Goal: Information Seeking & Learning: Learn about a topic

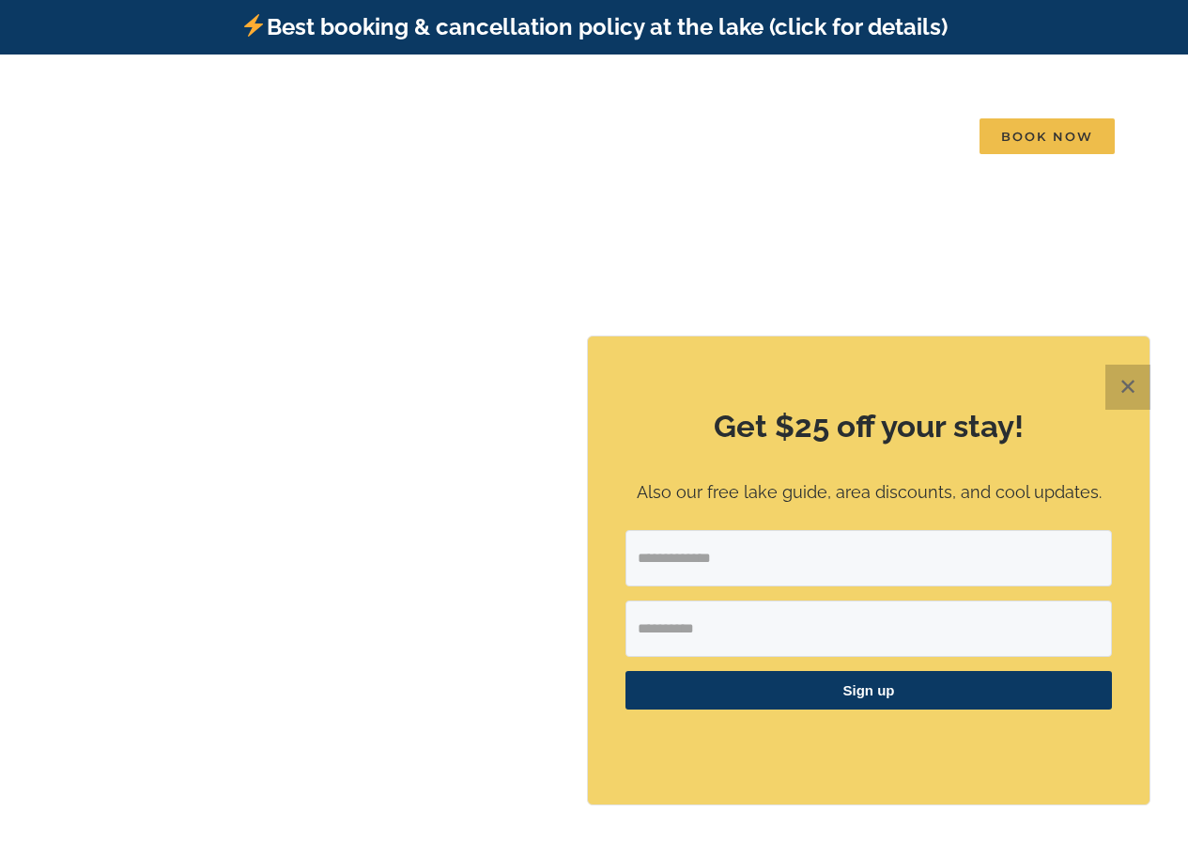
click at [1129, 396] on button "✕" at bounding box center [1128, 386] width 45 height 45
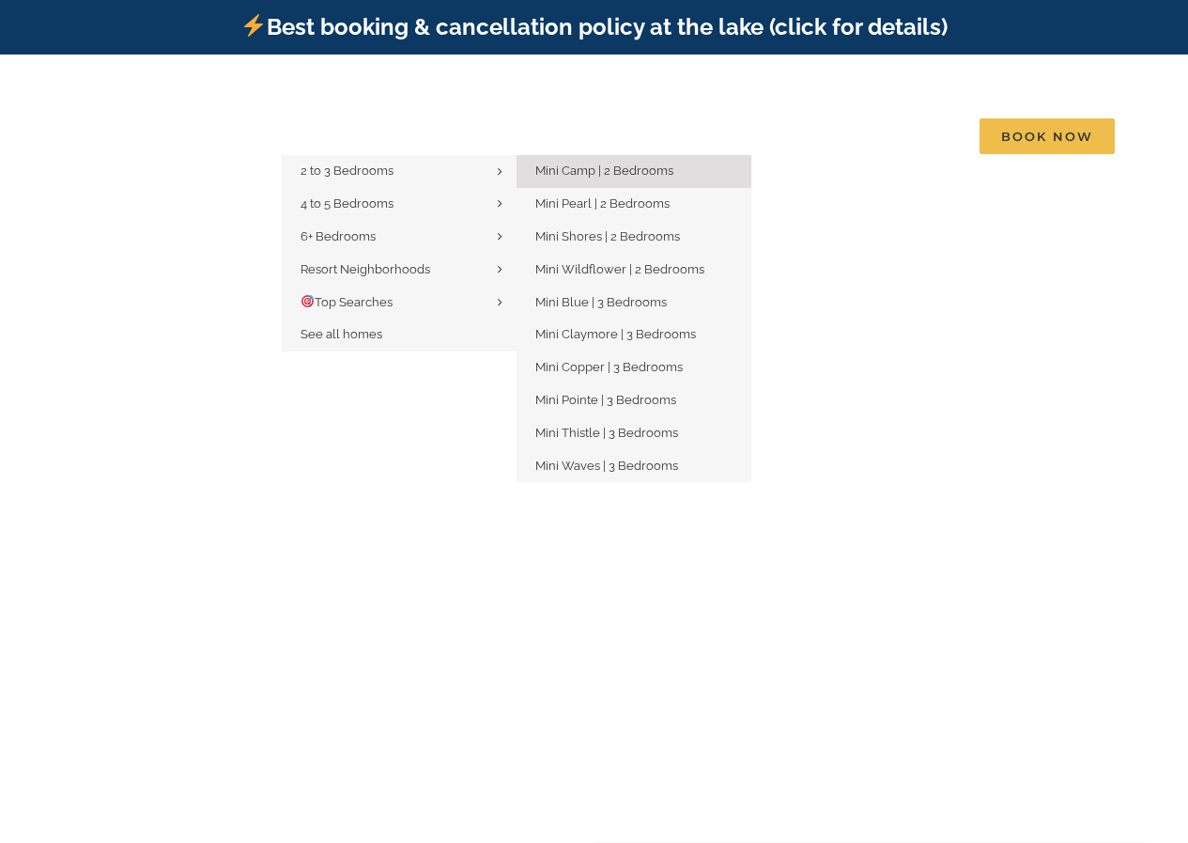
click at [585, 171] on span "Mini Camp | 2 Bedrooms" at bounding box center [604, 170] width 138 height 14
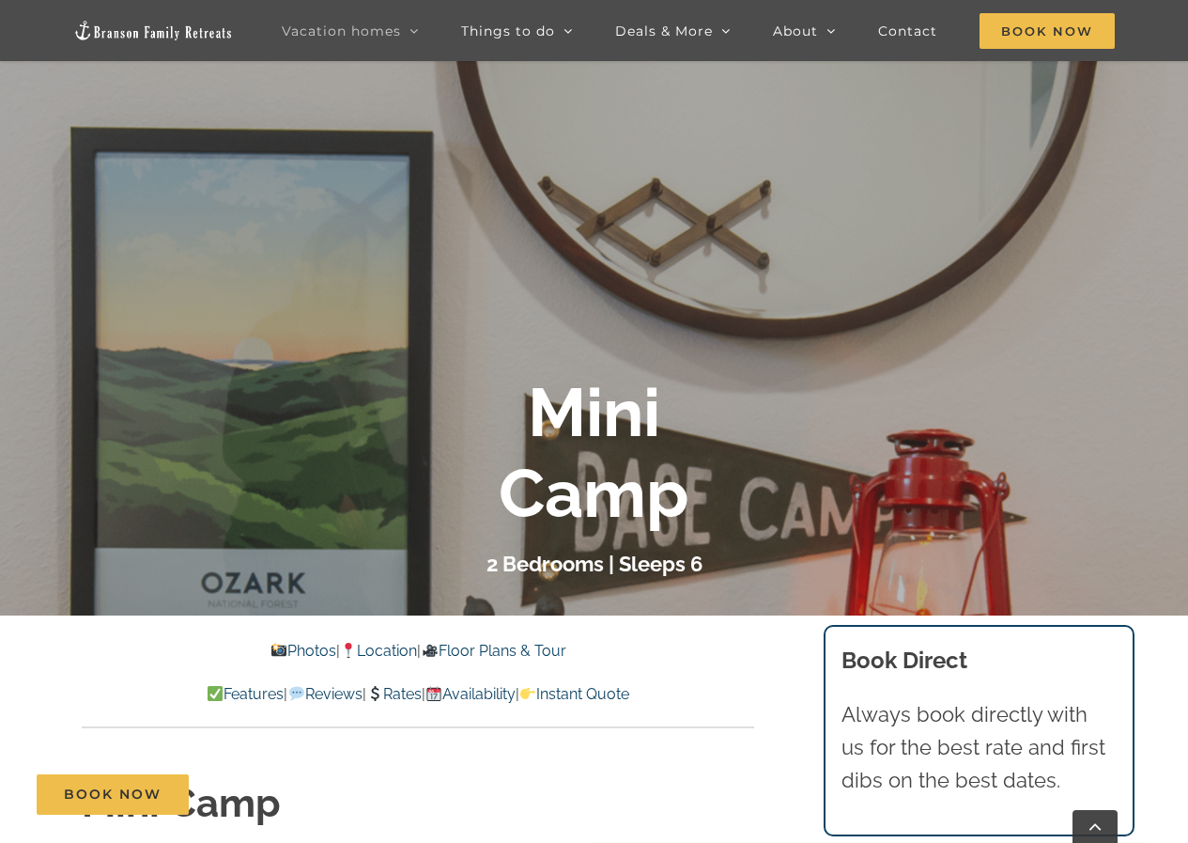
click at [278, 649] on link "Photos" at bounding box center [304, 651] width 66 height 18
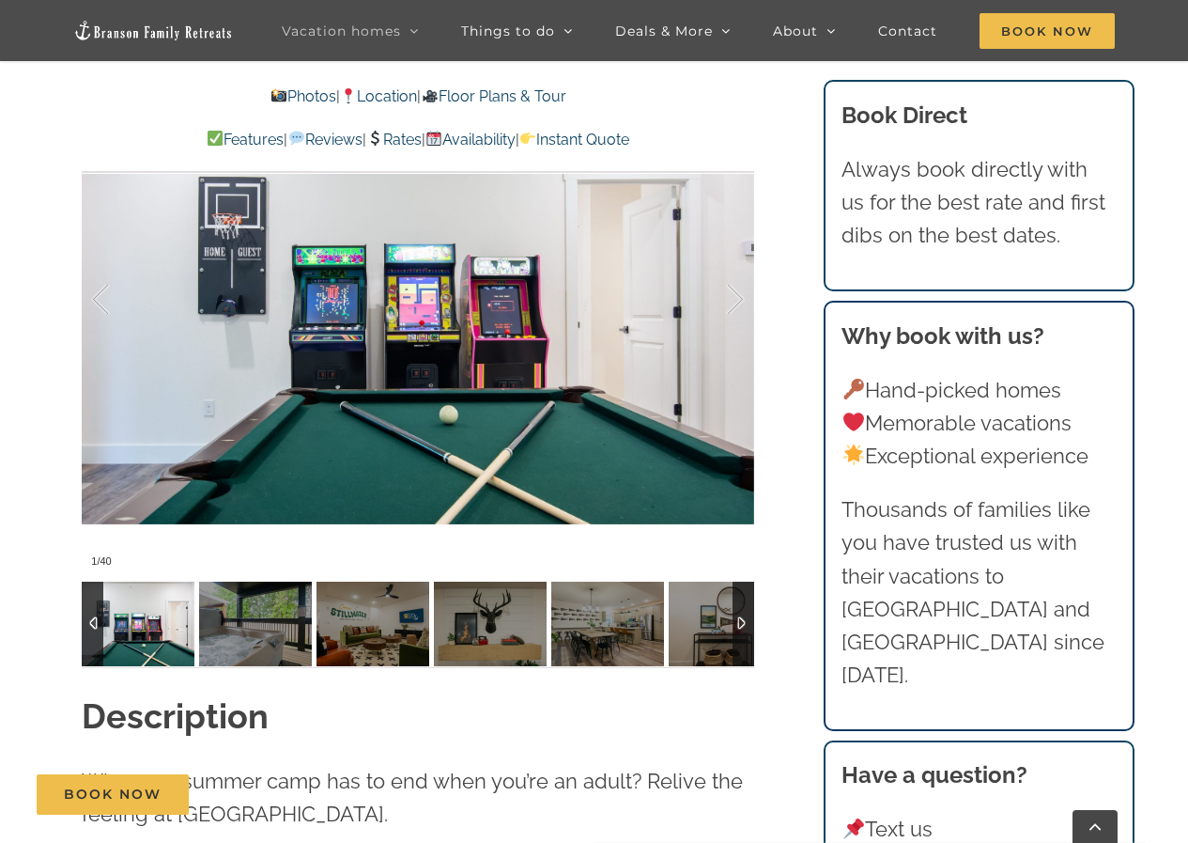
scroll to position [1762, 0]
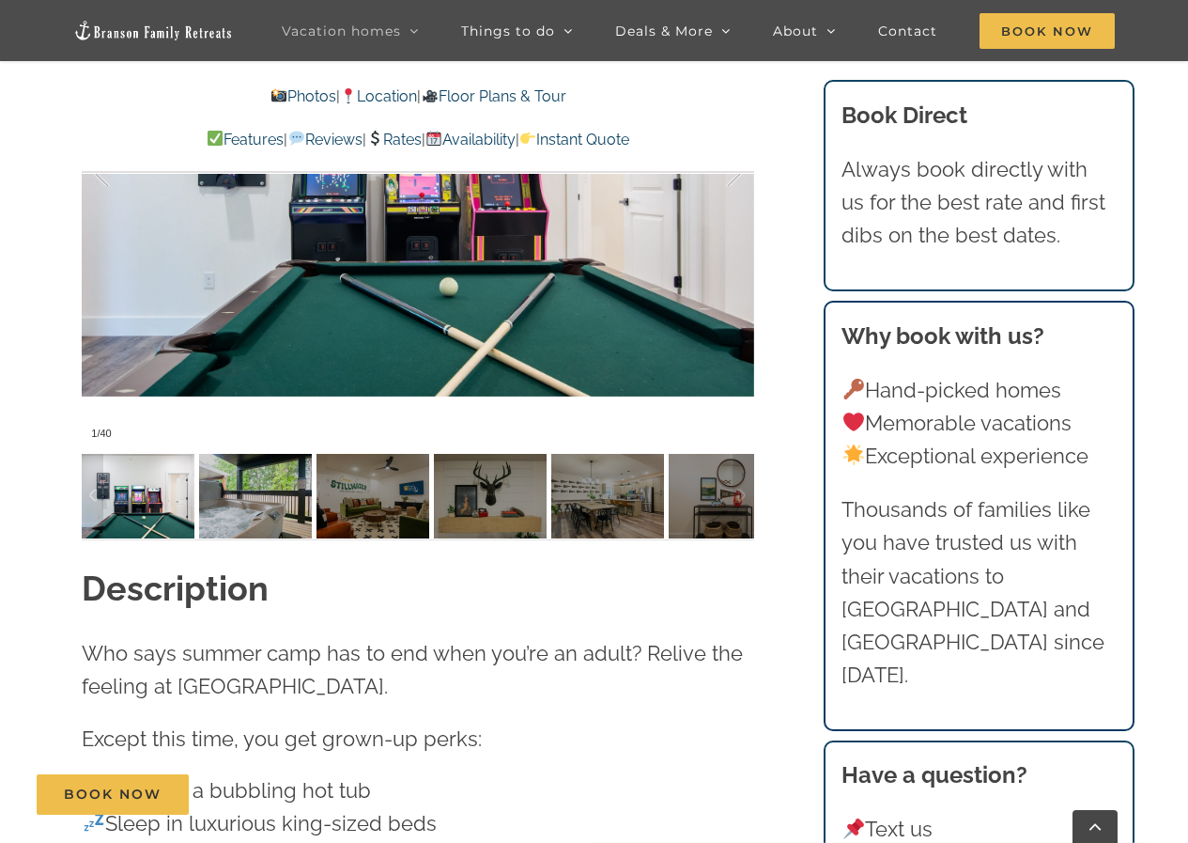
click at [240, 514] on img at bounding box center [255, 496] width 113 height 85
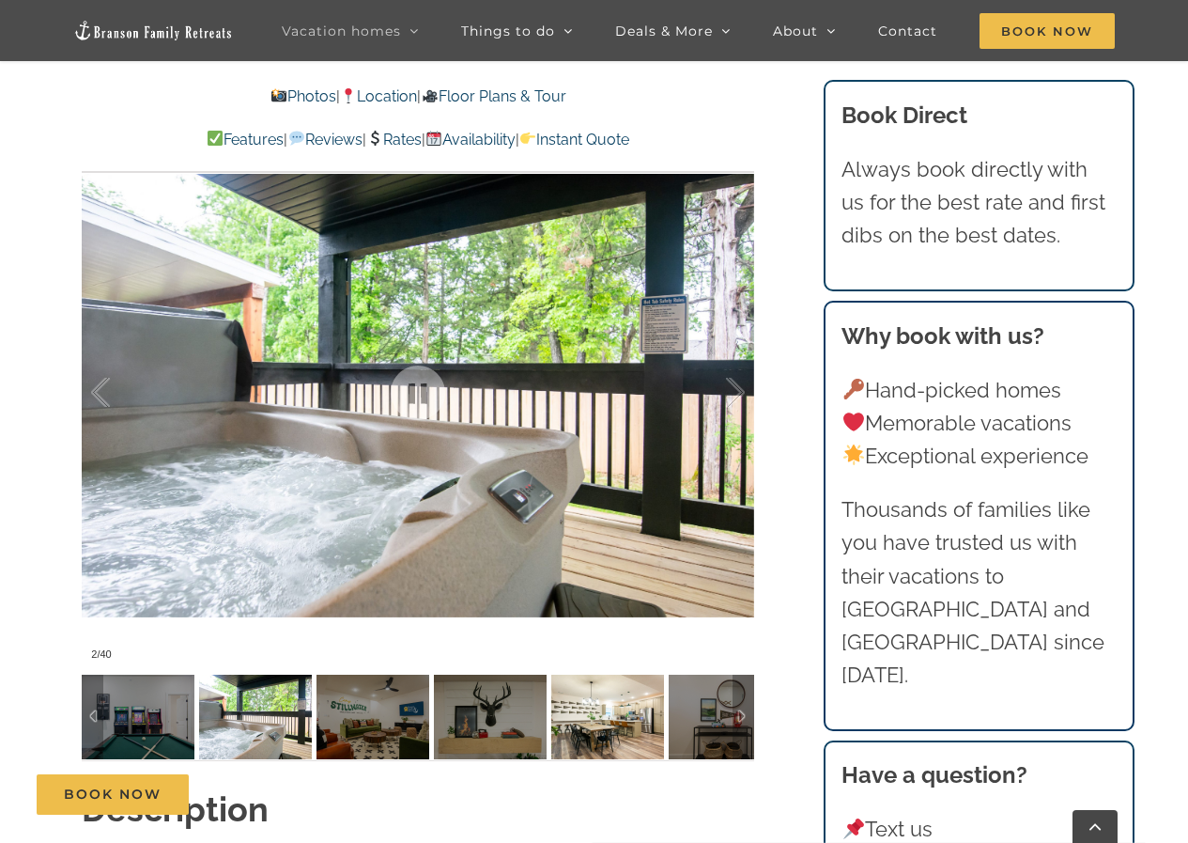
scroll to position [1574, 0]
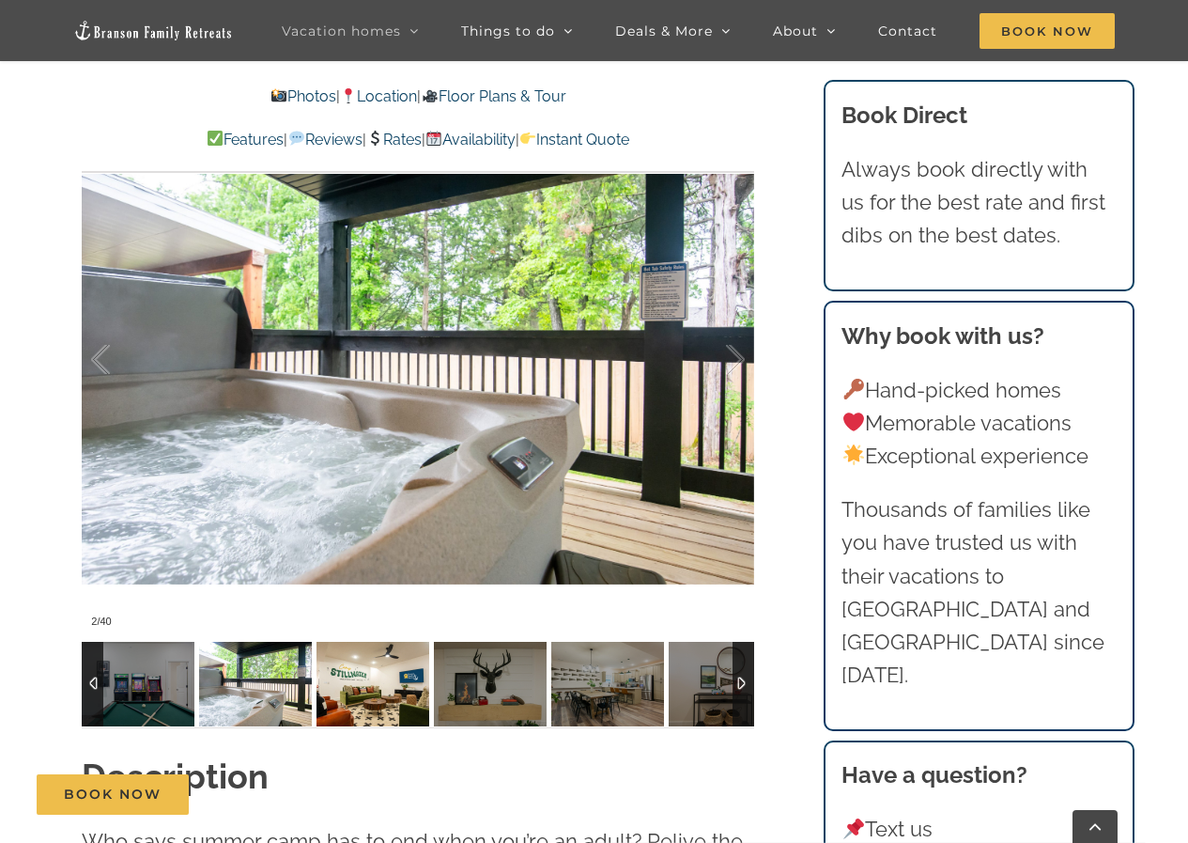
click at [381, 688] on img at bounding box center [373, 684] width 113 height 85
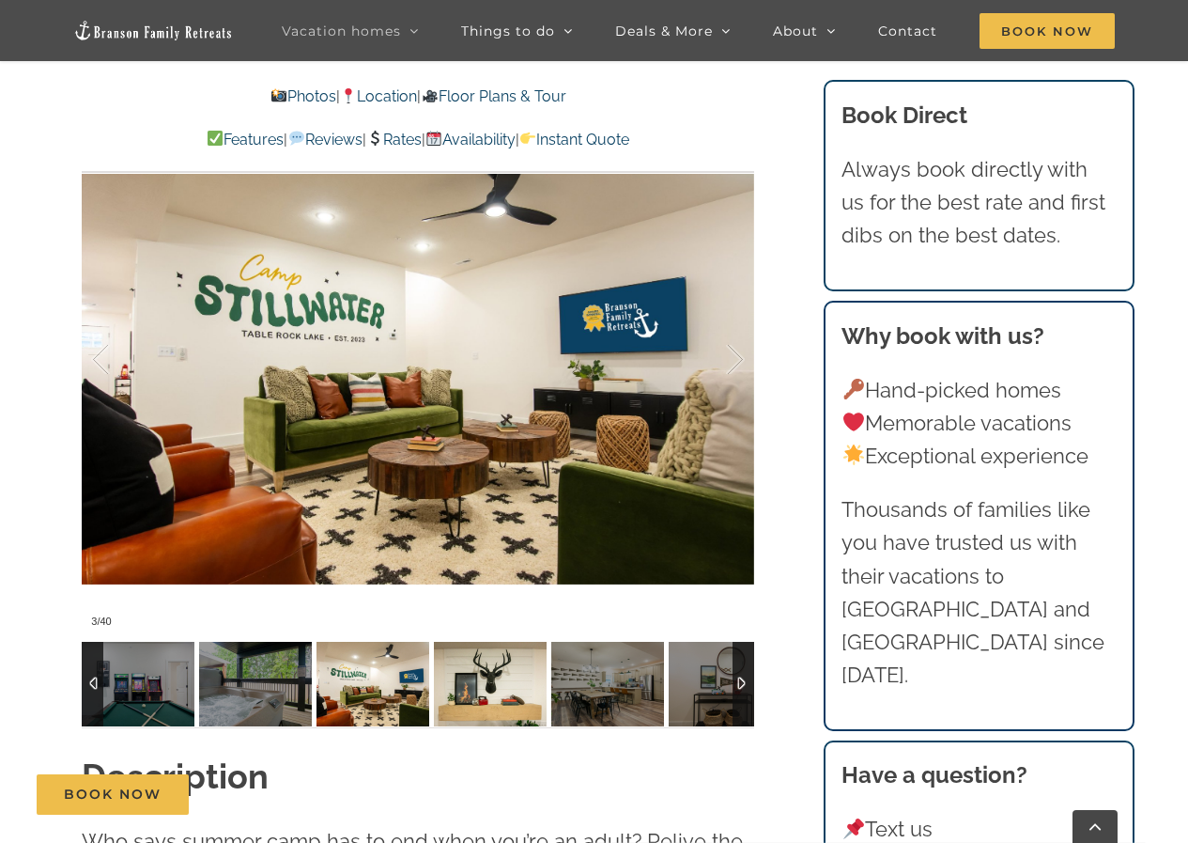
click at [509, 681] on img at bounding box center [490, 684] width 113 height 85
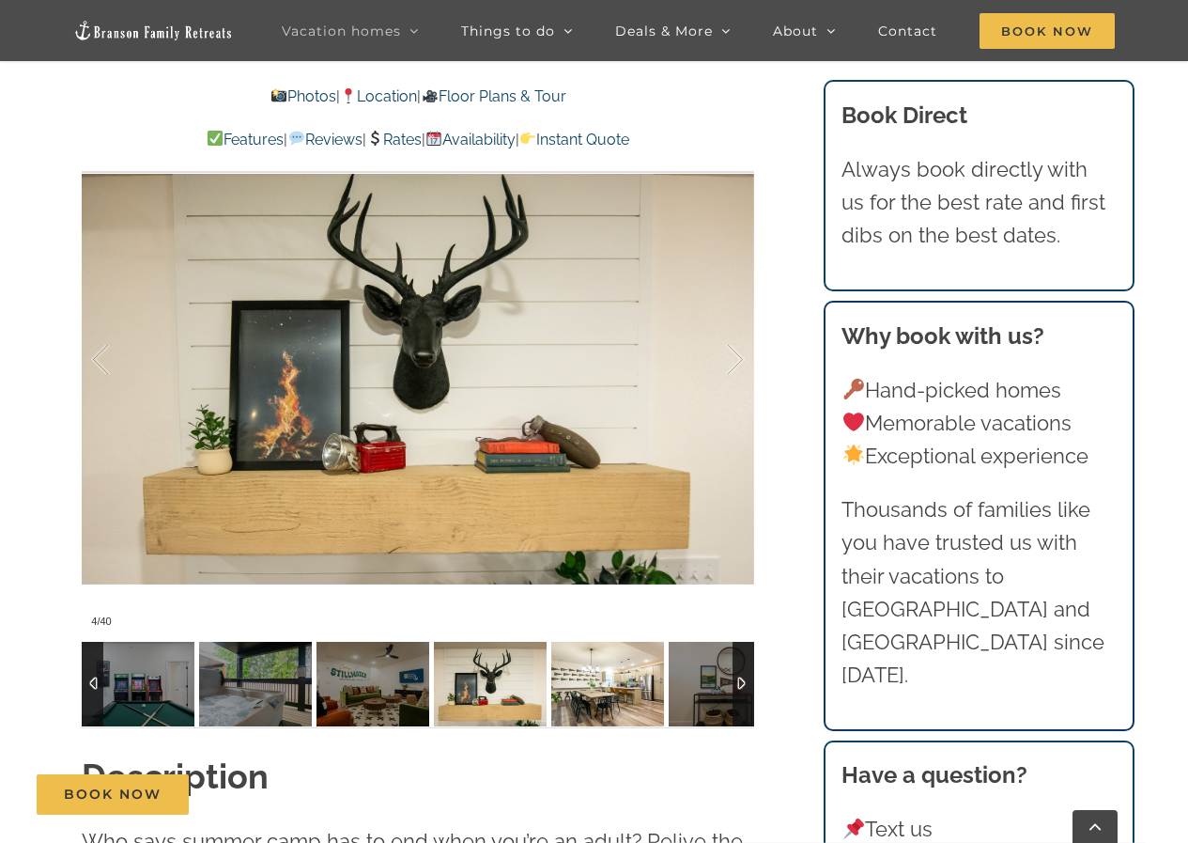
click at [577, 681] on img at bounding box center [607, 684] width 113 height 85
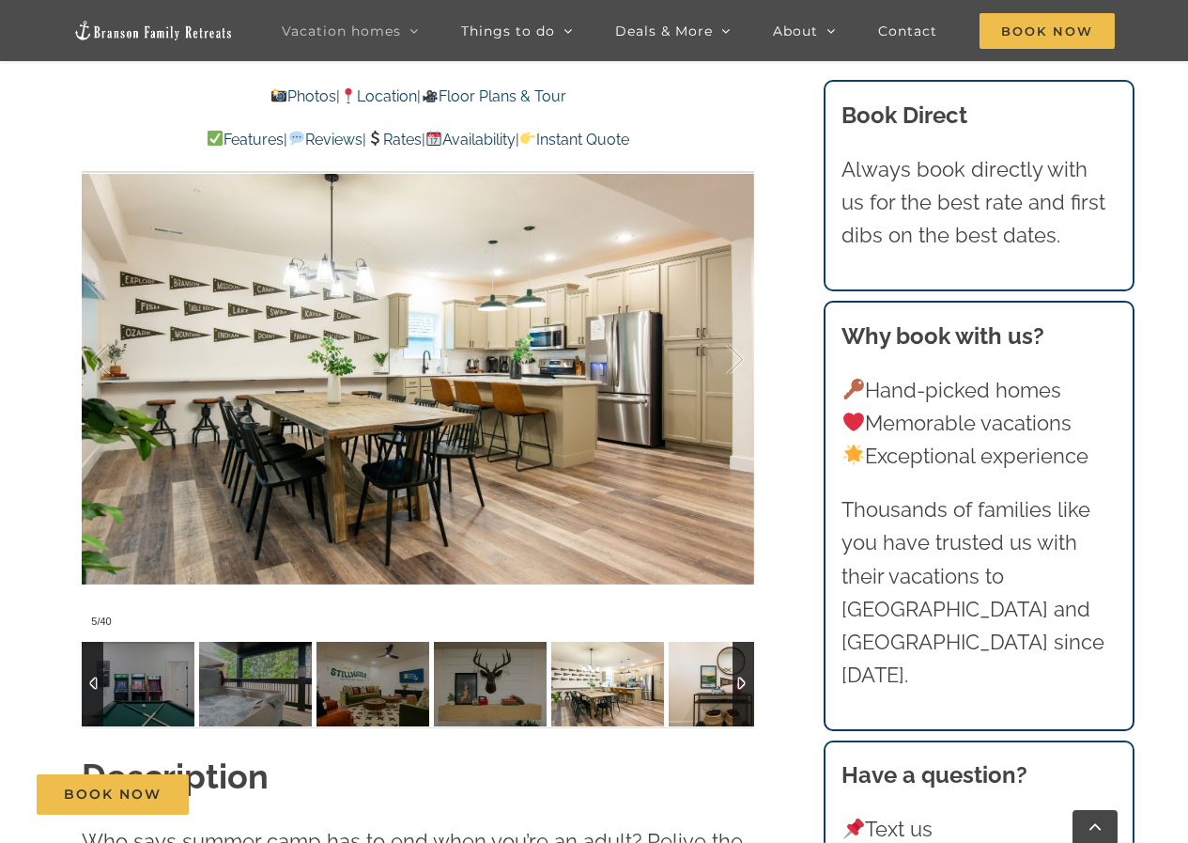
click at [700, 691] on img at bounding box center [725, 684] width 113 height 85
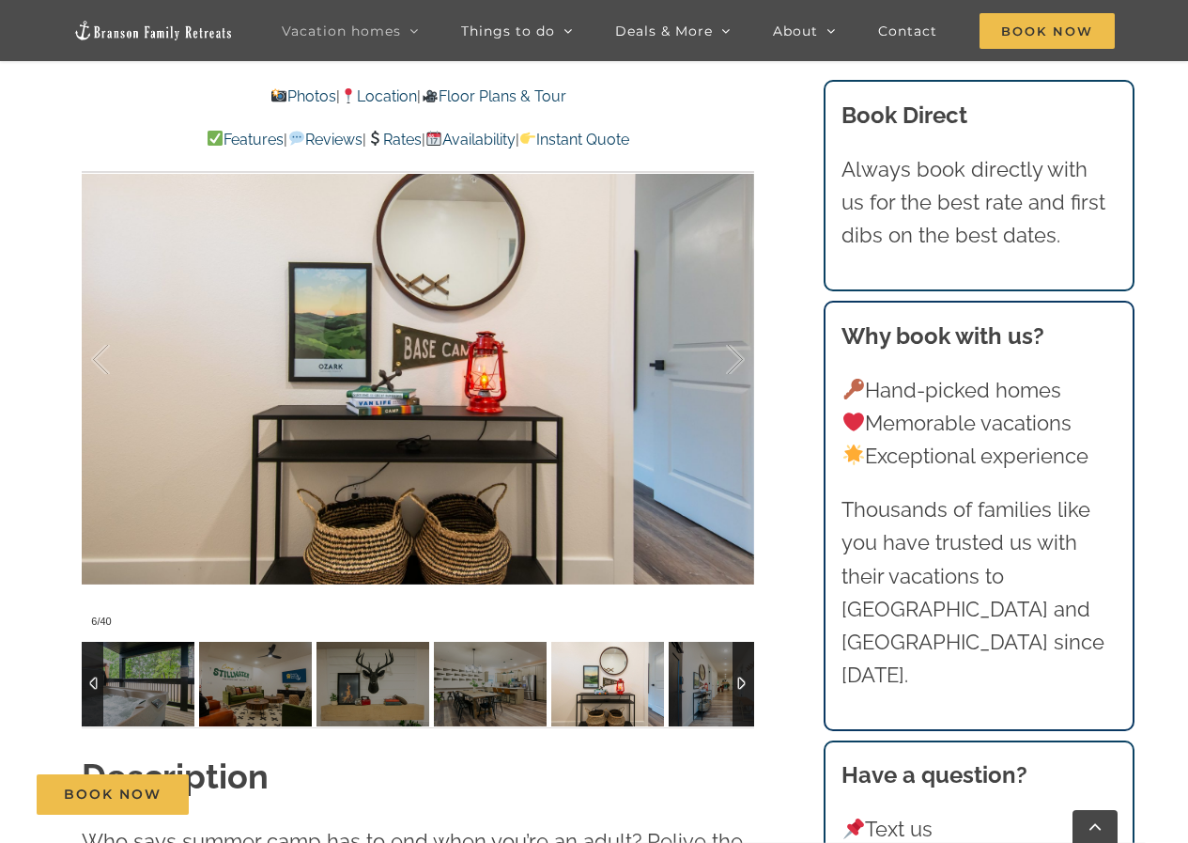
click at [600, 699] on img at bounding box center [607, 684] width 113 height 85
click at [672, 695] on img at bounding box center [725, 684] width 113 height 85
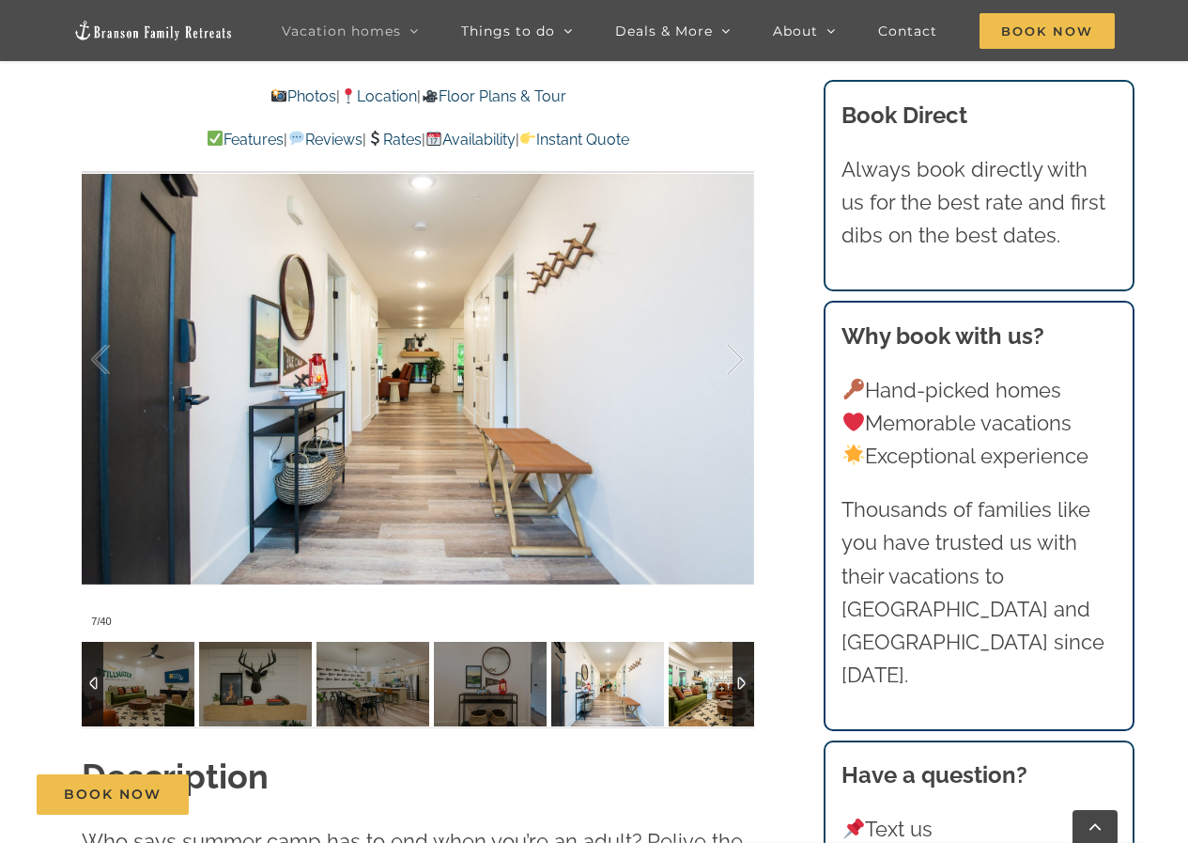
click at [672, 695] on img at bounding box center [725, 684] width 113 height 85
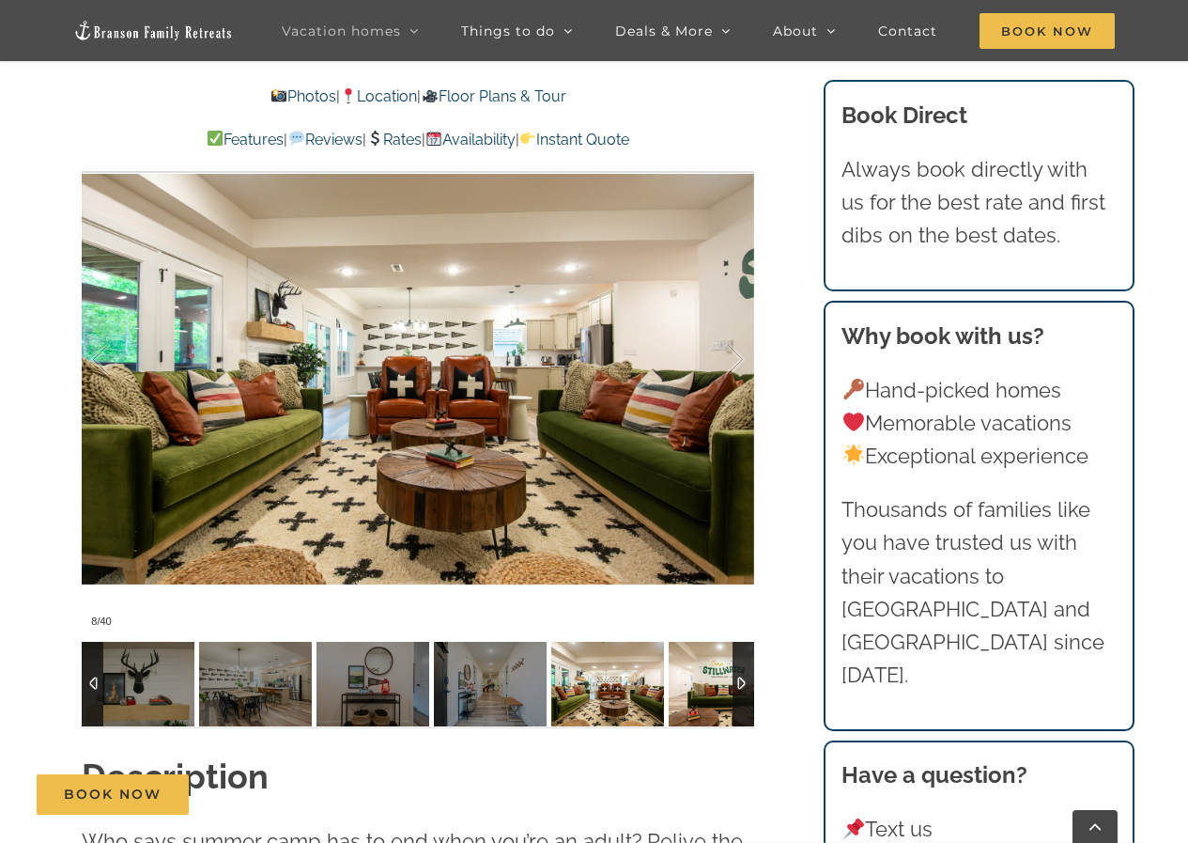
click at [672, 695] on img at bounding box center [725, 684] width 113 height 85
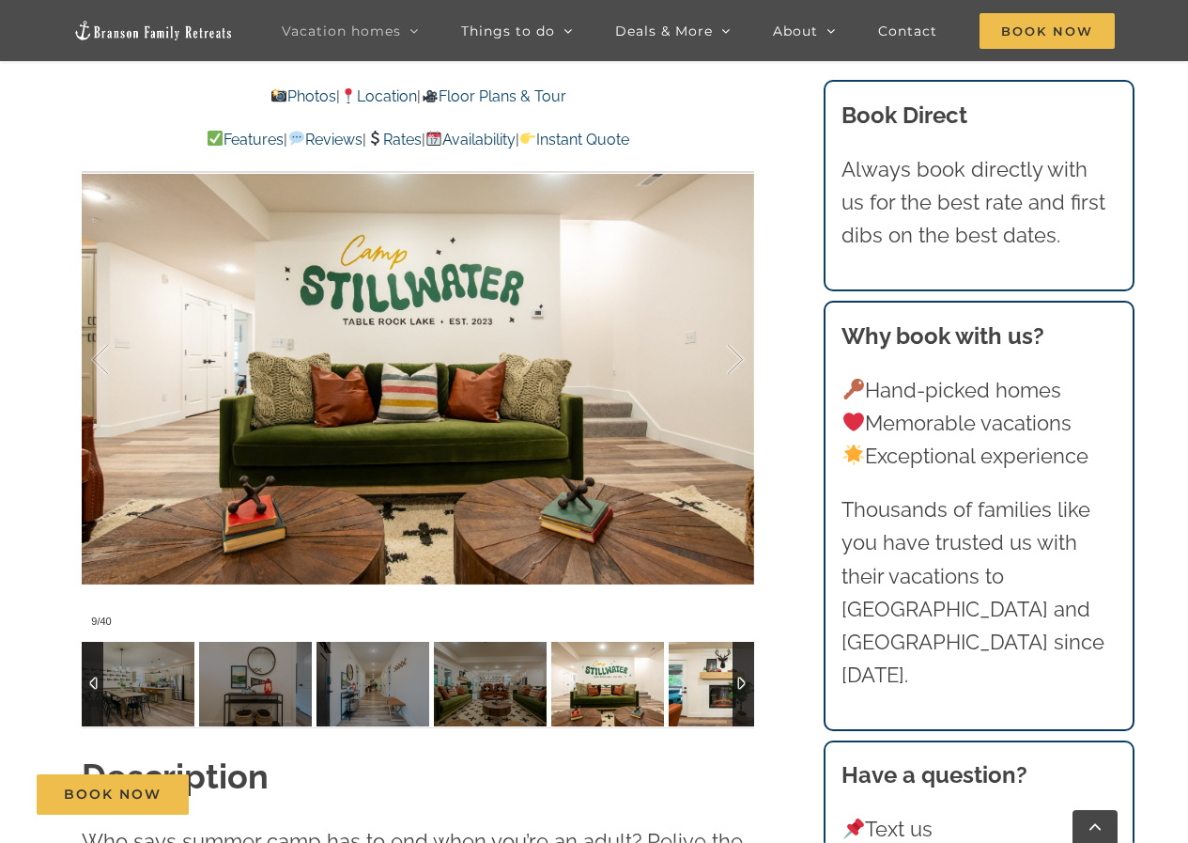
click at [672, 695] on img at bounding box center [725, 684] width 113 height 85
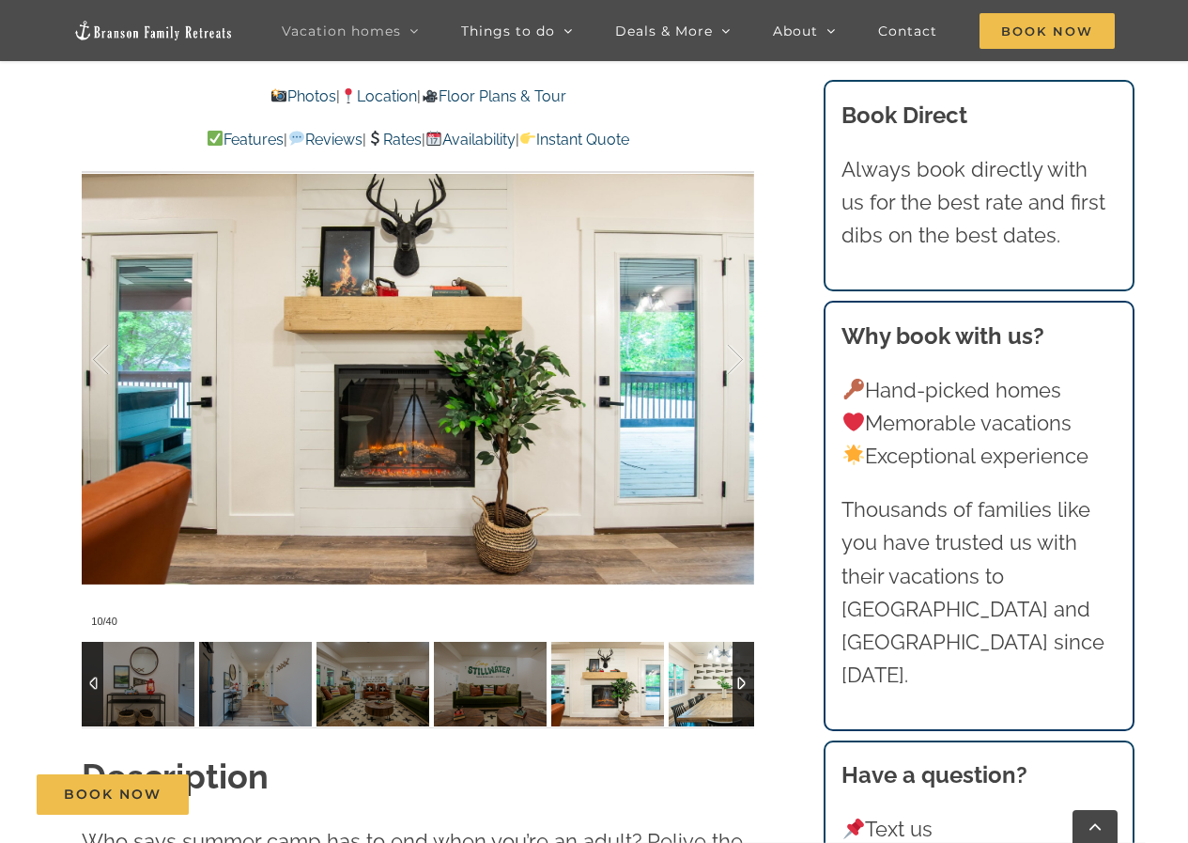
click at [672, 695] on img at bounding box center [725, 684] width 113 height 85
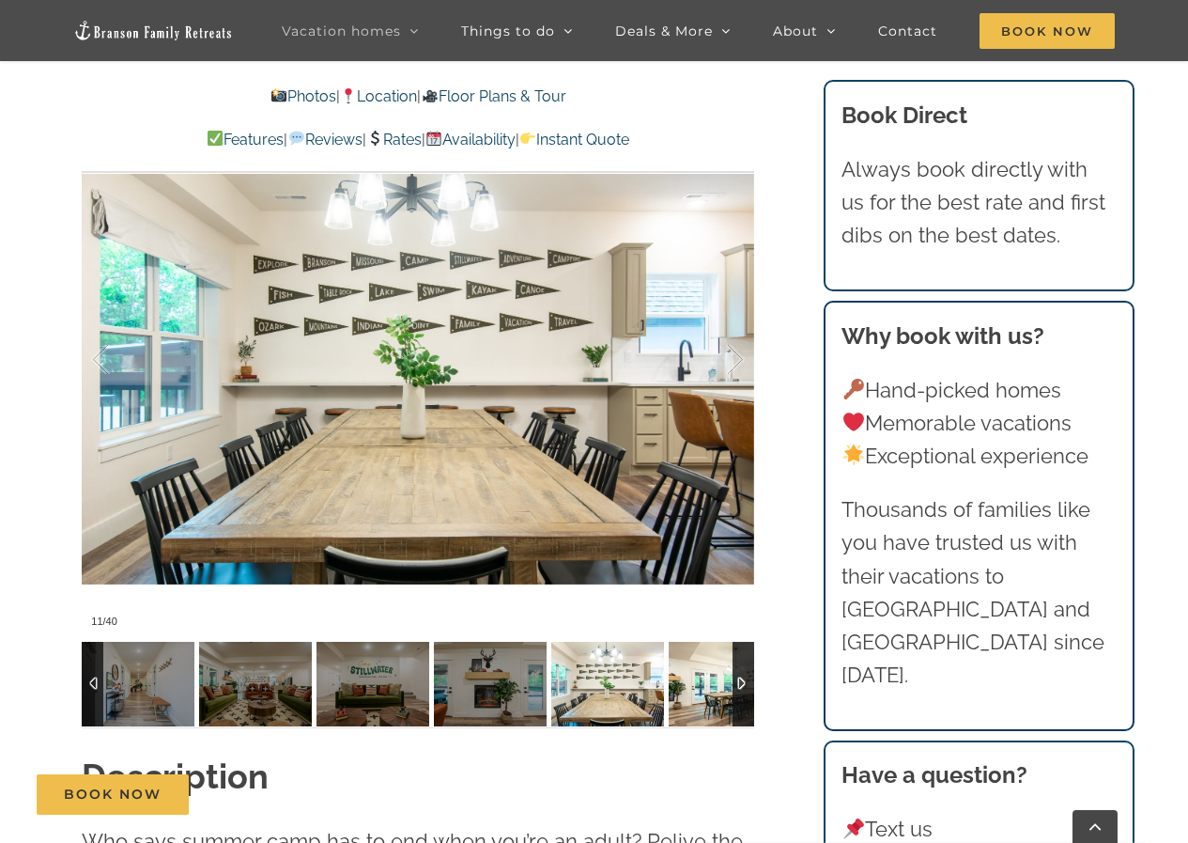
click at [672, 695] on img at bounding box center [725, 684] width 113 height 85
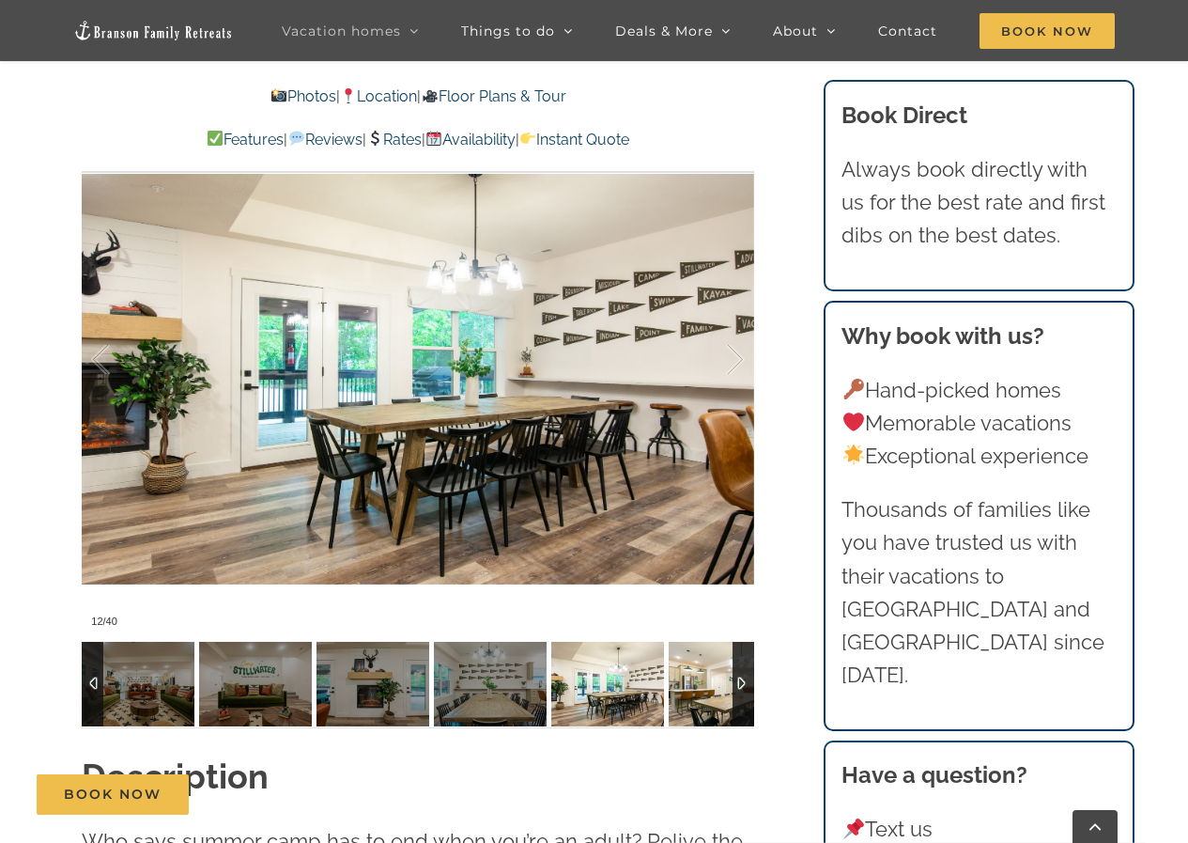
click at [672, 695] on img at bounding box center [725, 684] width 113 height 85
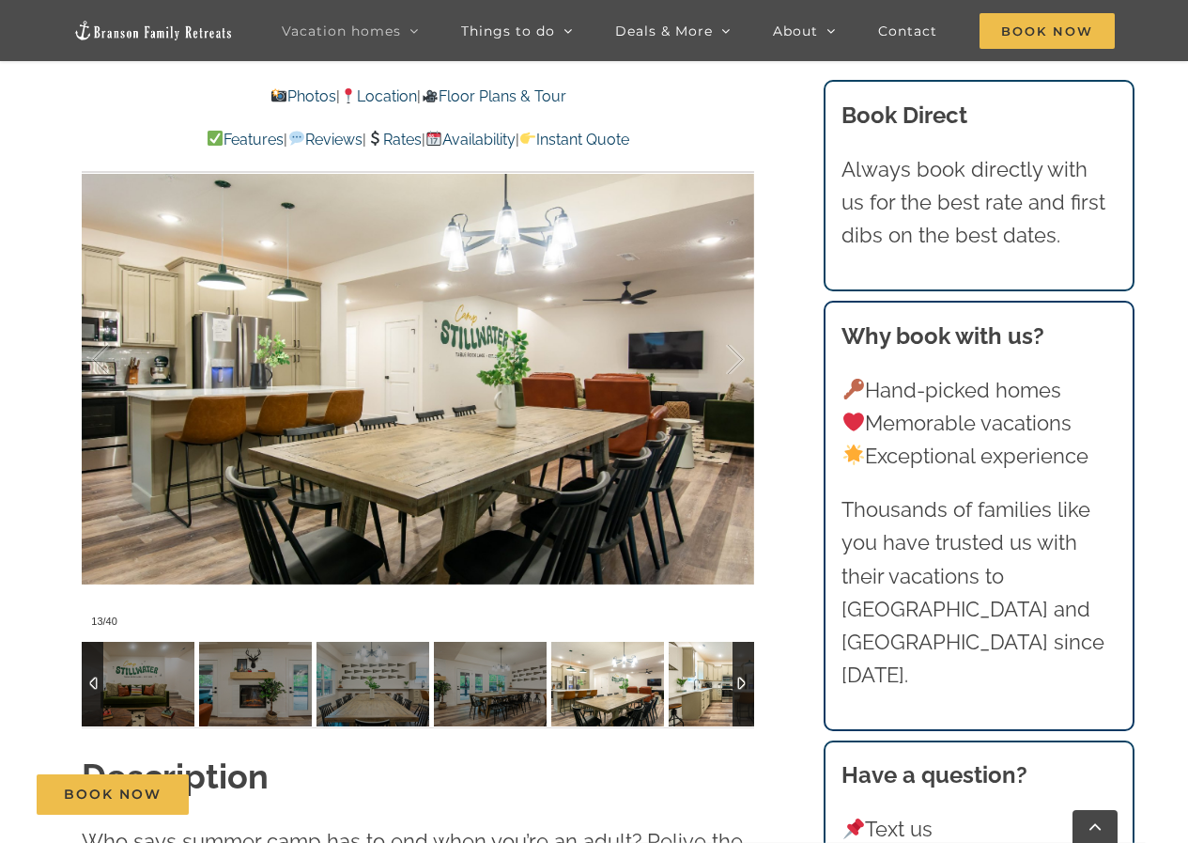
click at [672, 695] on img at bounding box center [725, 684] width 113 height 85
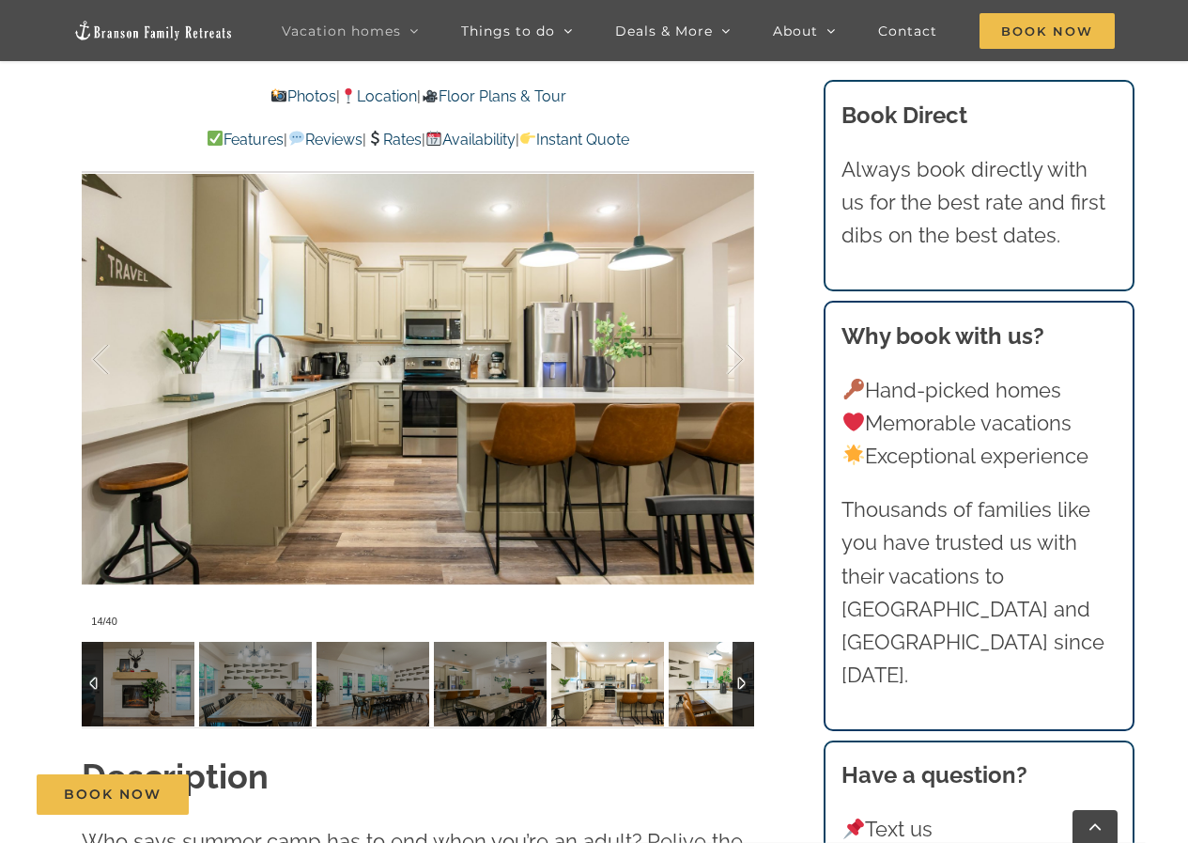
click at [672, 695] on img at bounding box center [725, 684] width 113 height 85
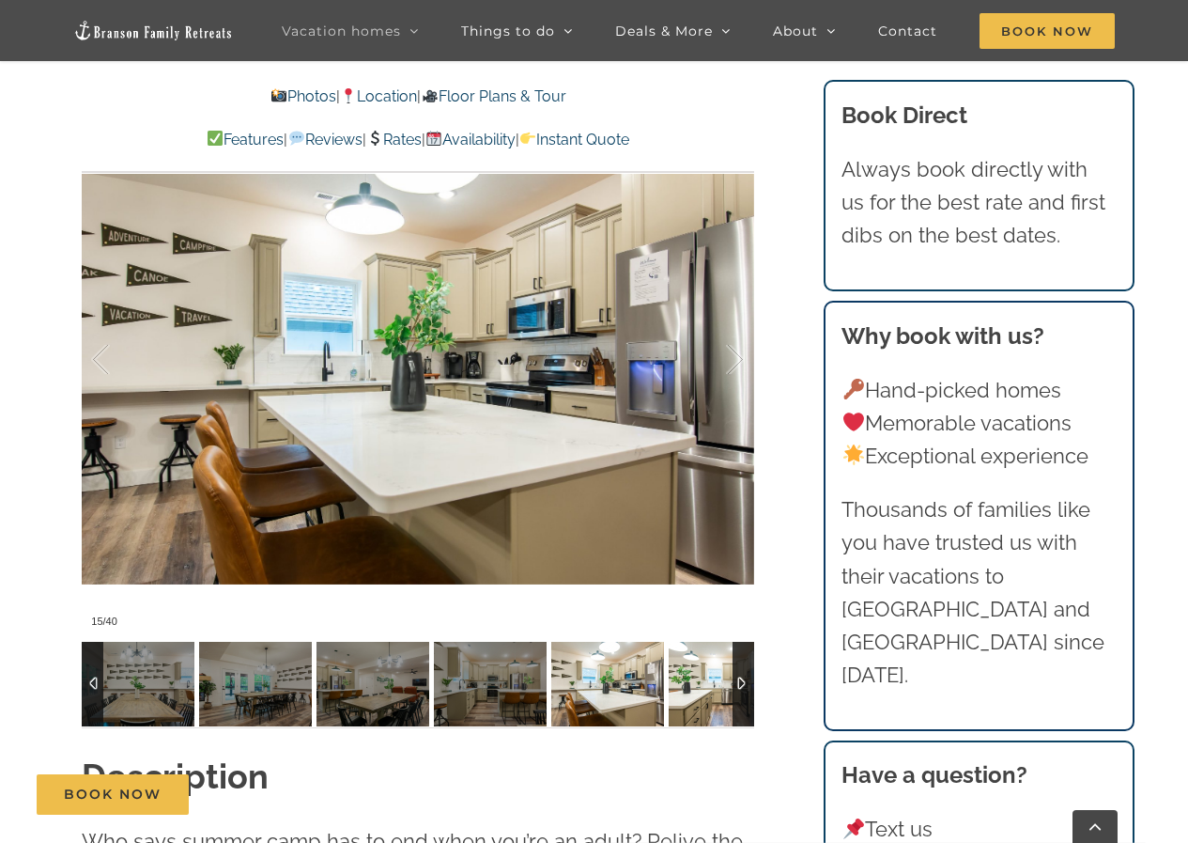
click at [672, 695] on img at bounding box center [725, 684] width 113 height 85
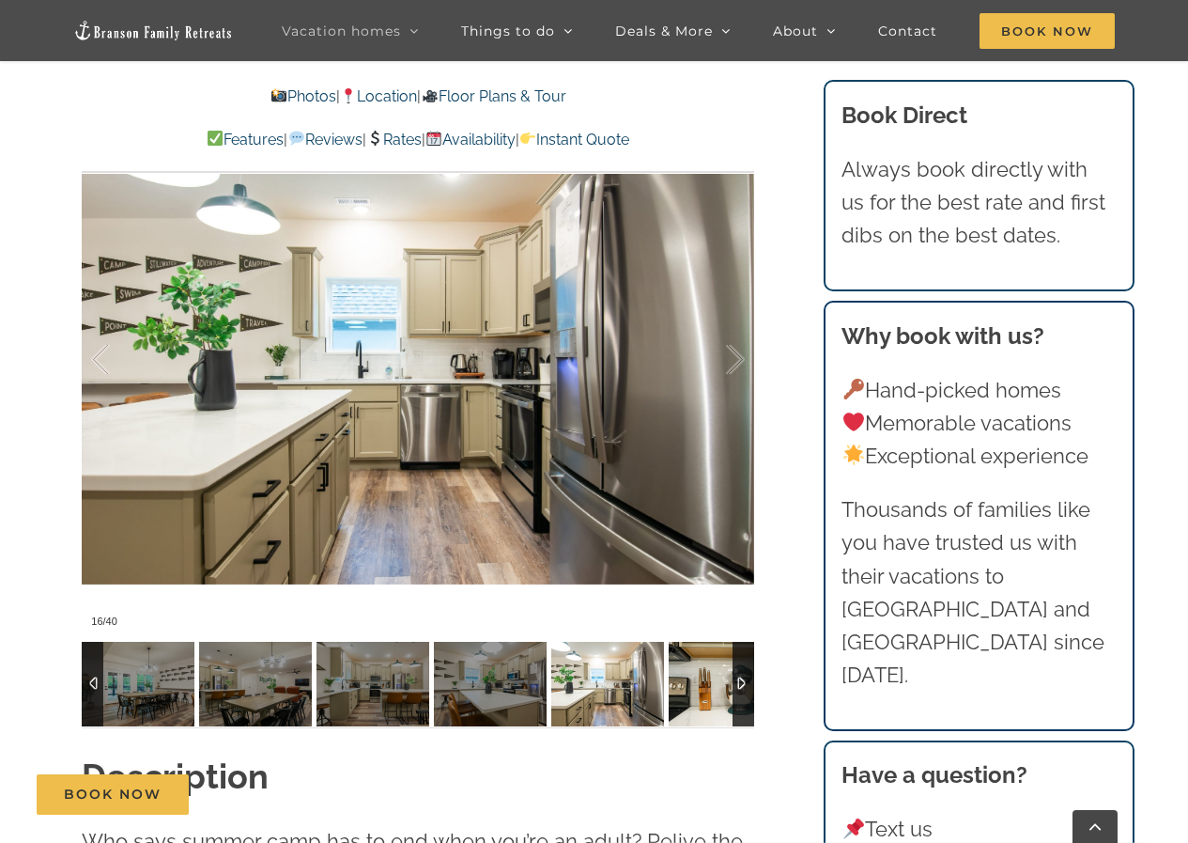
click at [672, 695] on img at bounding box center [725, 684] width 113 height 85
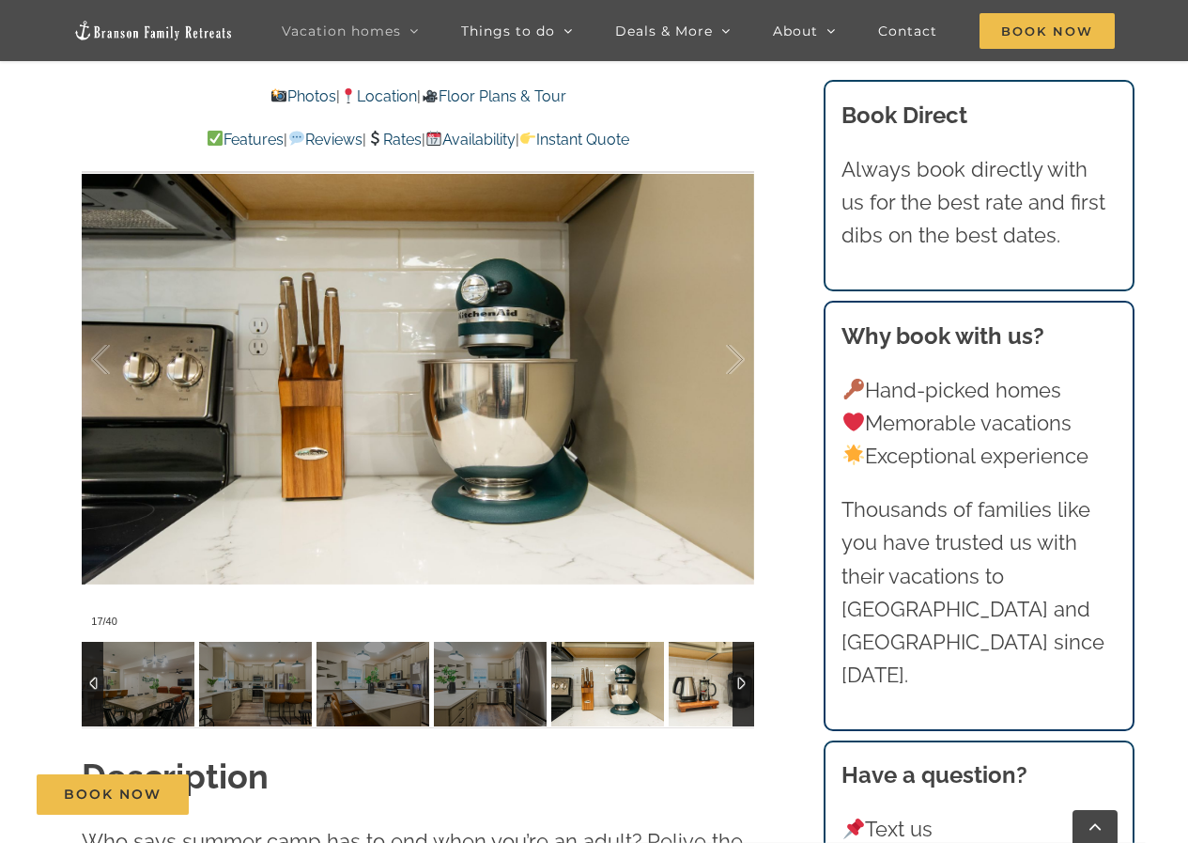
click at [672, 695] on img at bounding box center [725, 684] width 113 height 85
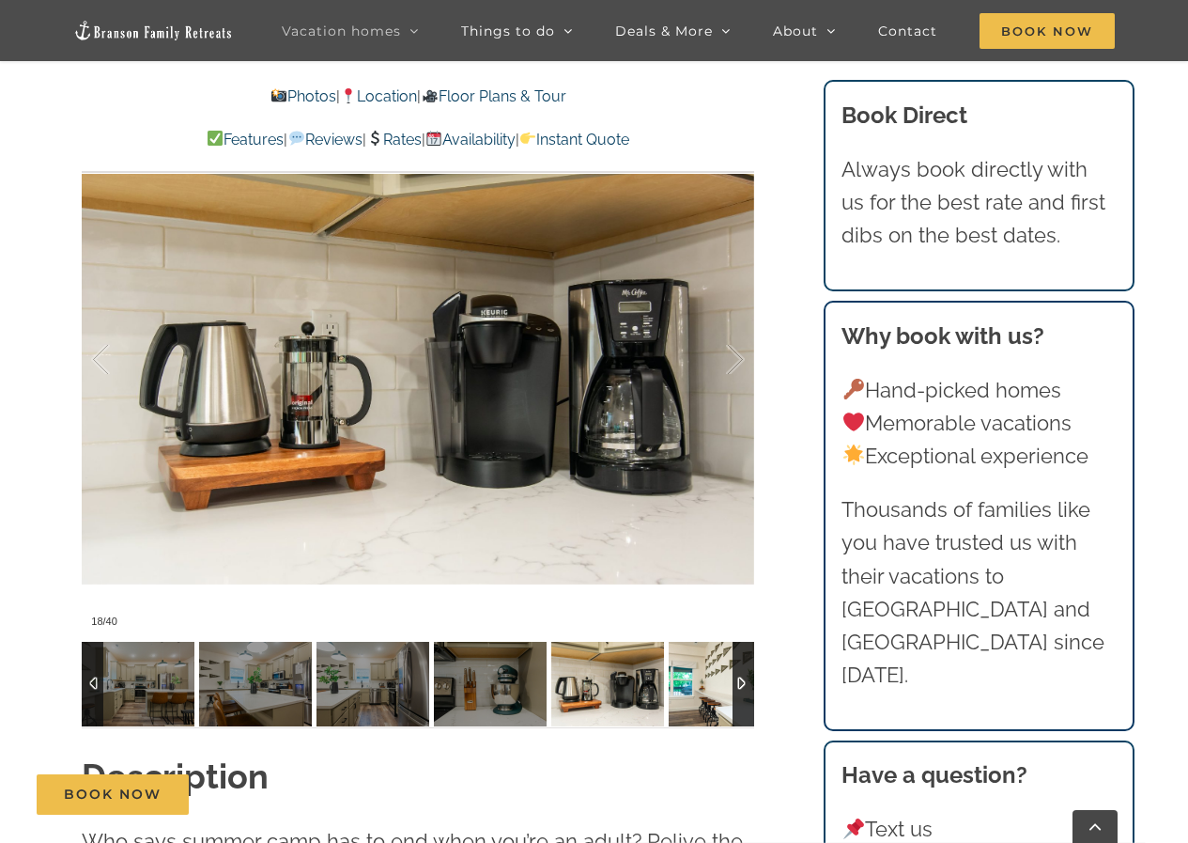
click at [672, 695] on img at bounding box center [725, 684] width 113 height 85
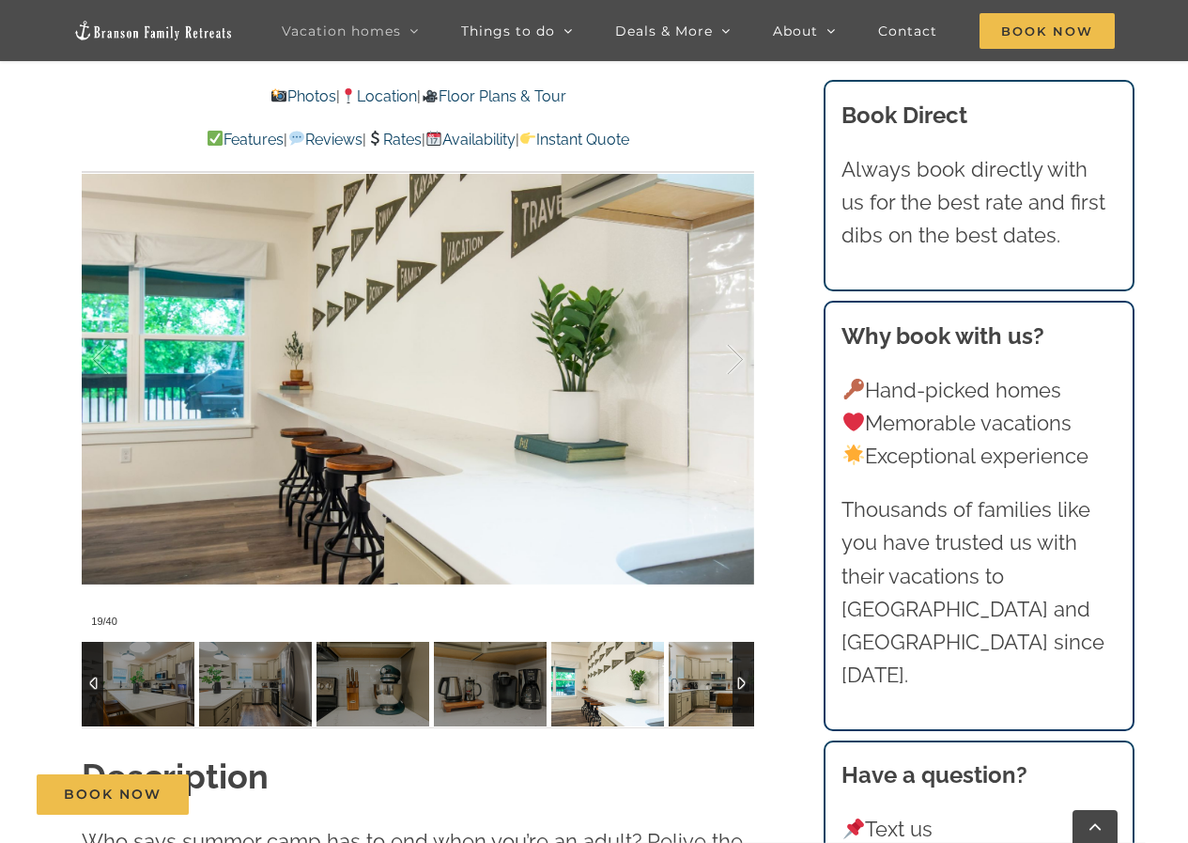
click at [672, 695] on img at bounding box center [725, 684] width 113 height 85
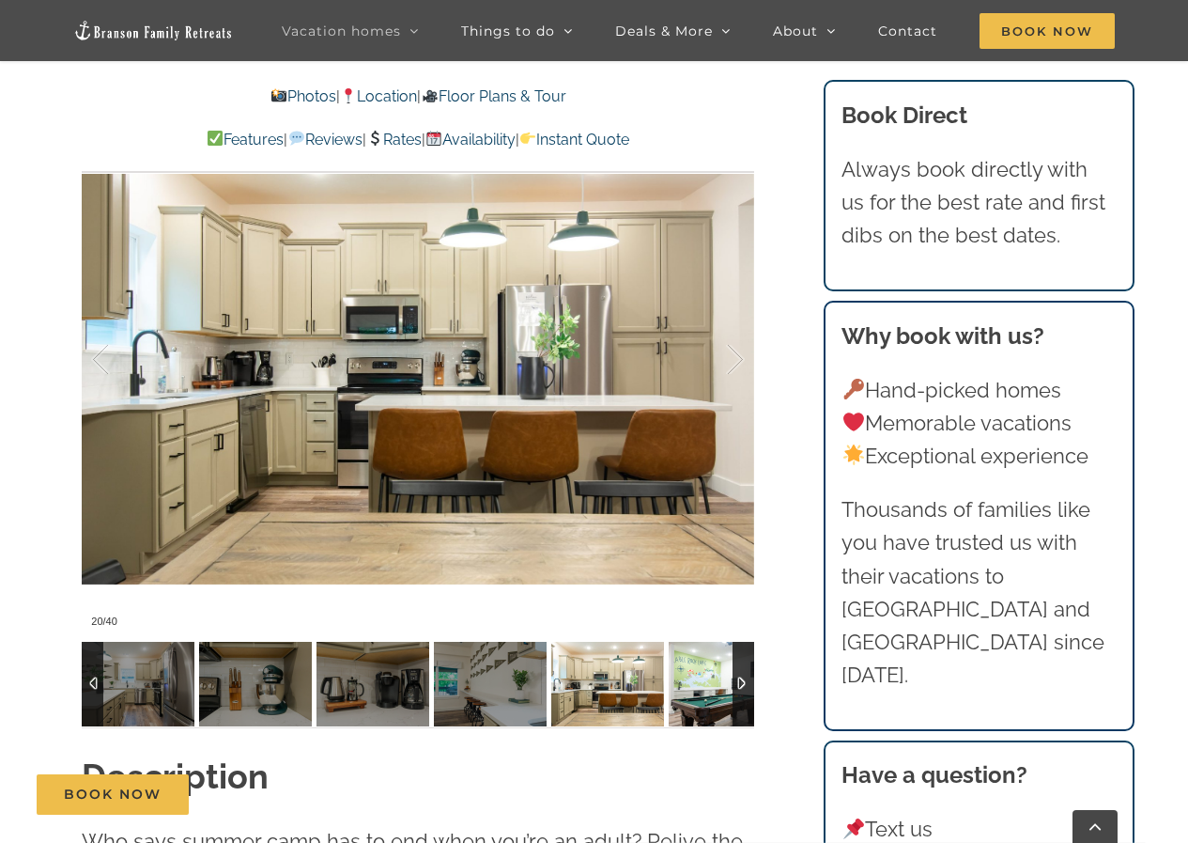
click at [672, 695] on img at bounding box center [725, 684] width 113 height 85
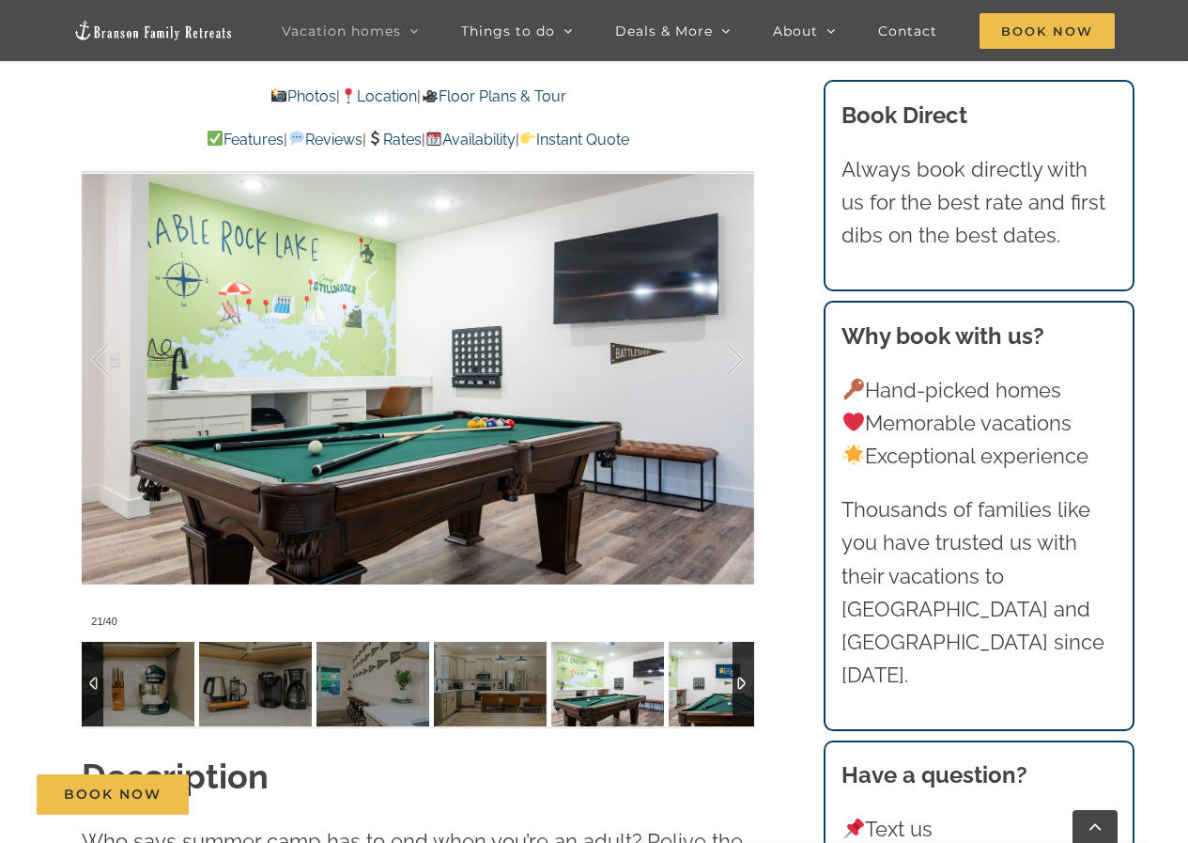
click at [672, 695] on img at bounding box center [725, 684] width 113 height 85
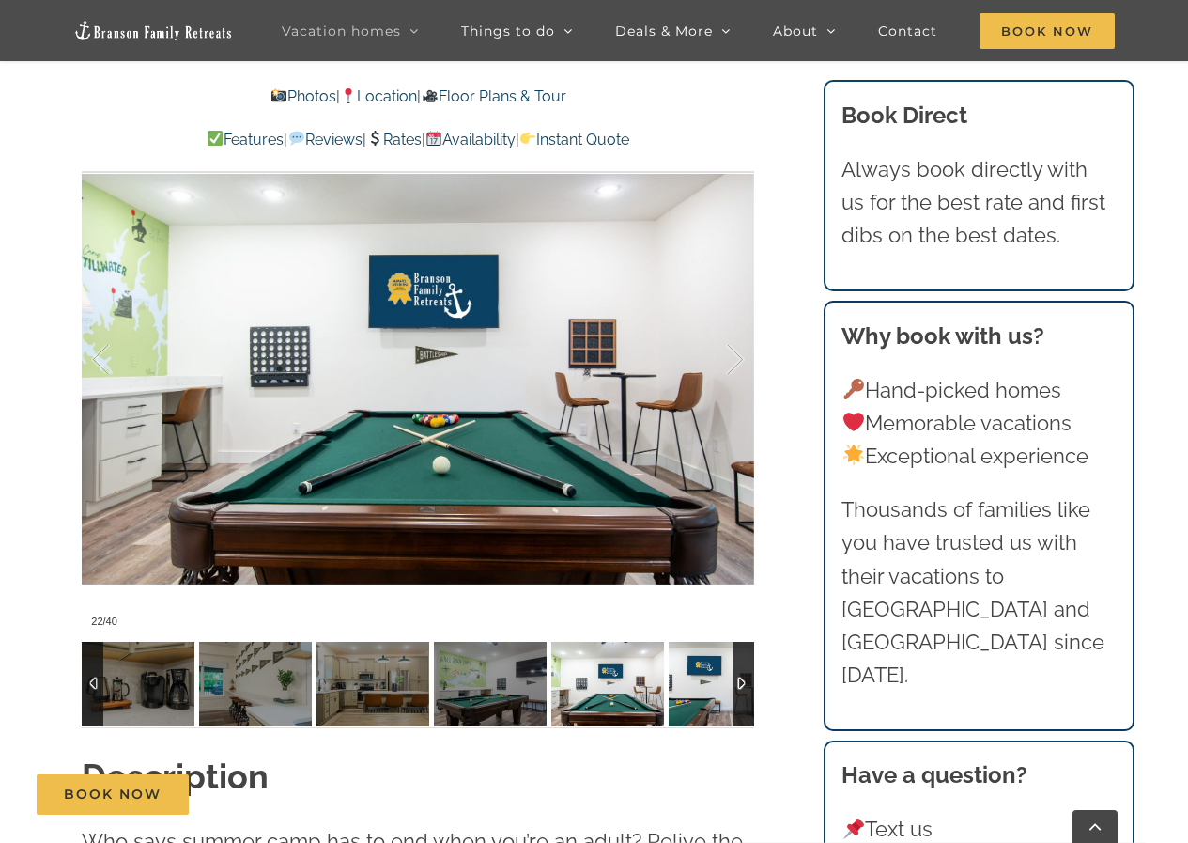
click at [672, 695] on img at bounding box center [725, 684] width 113 height 85
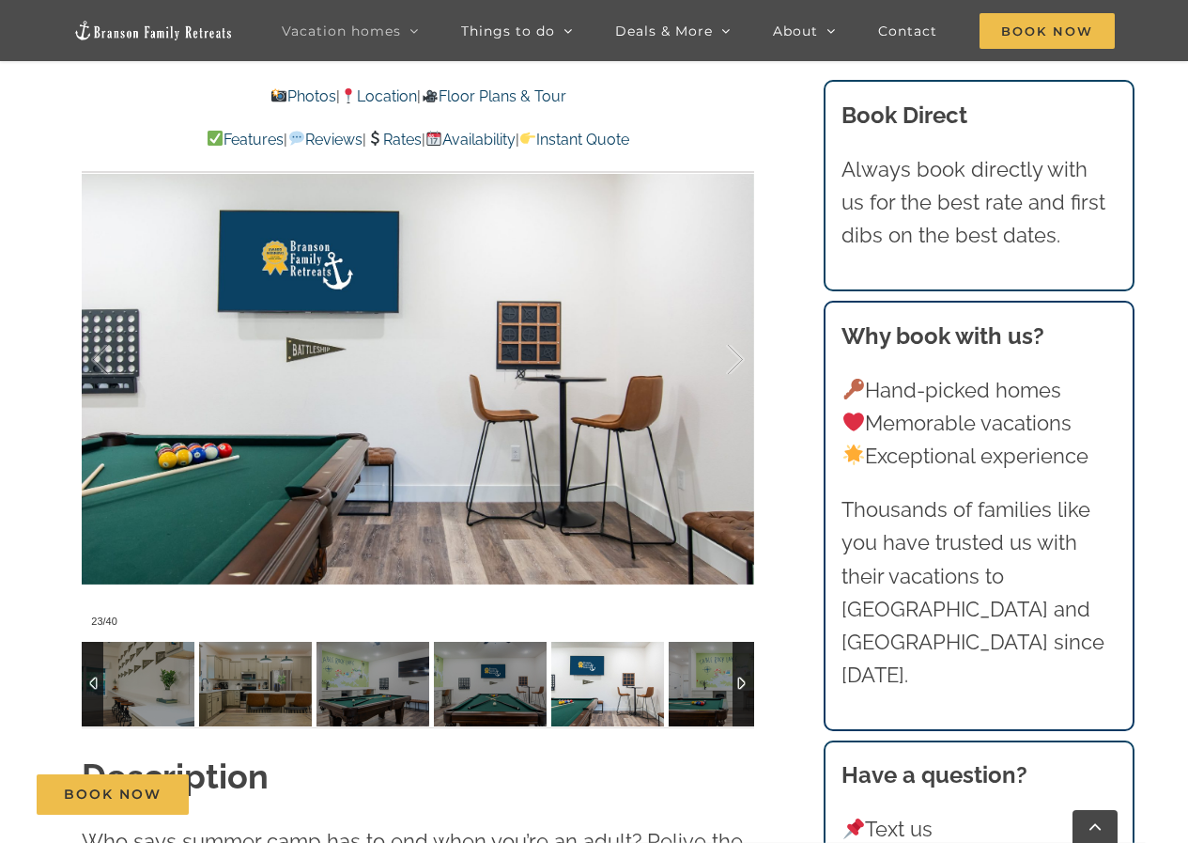
click at [672, 695] on img at bounding box center [725, 684] width 113 height 85
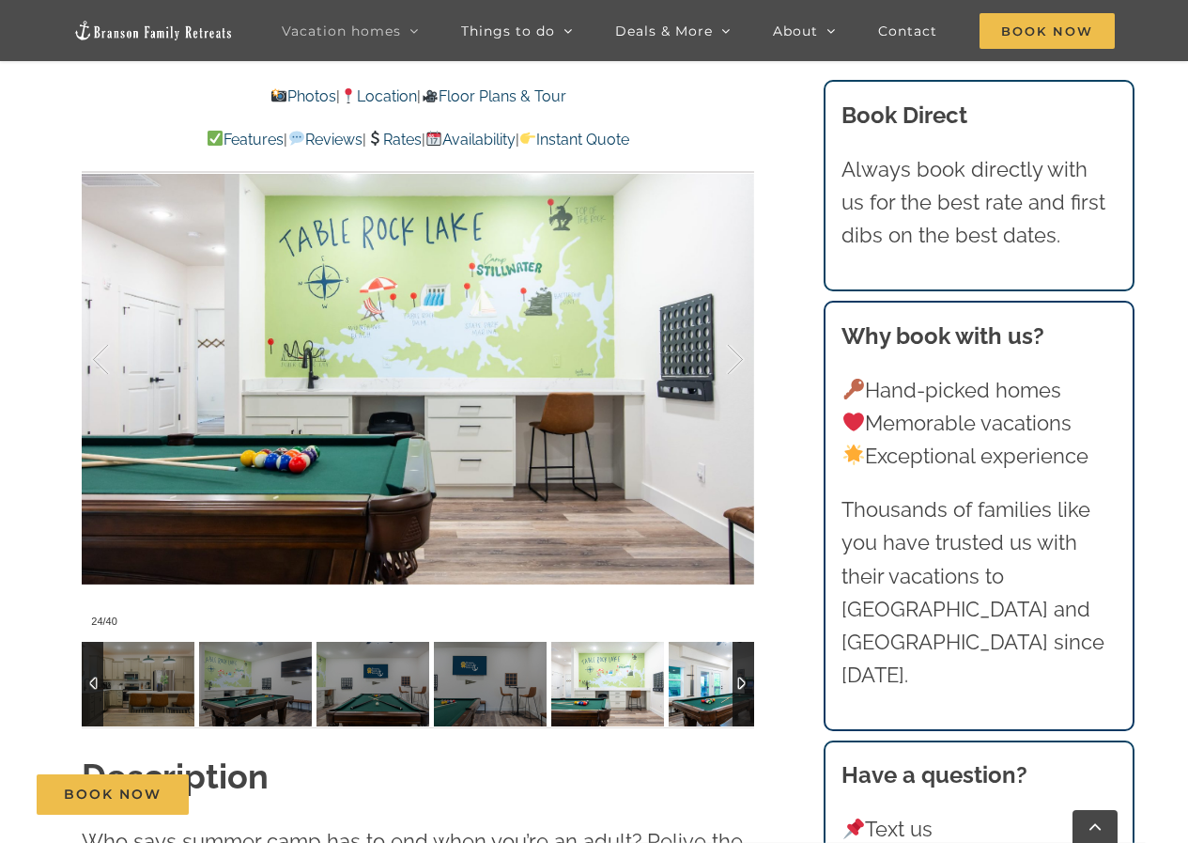
click at [672, 695] on img at bounding box center [725, 684] width 113 height 85
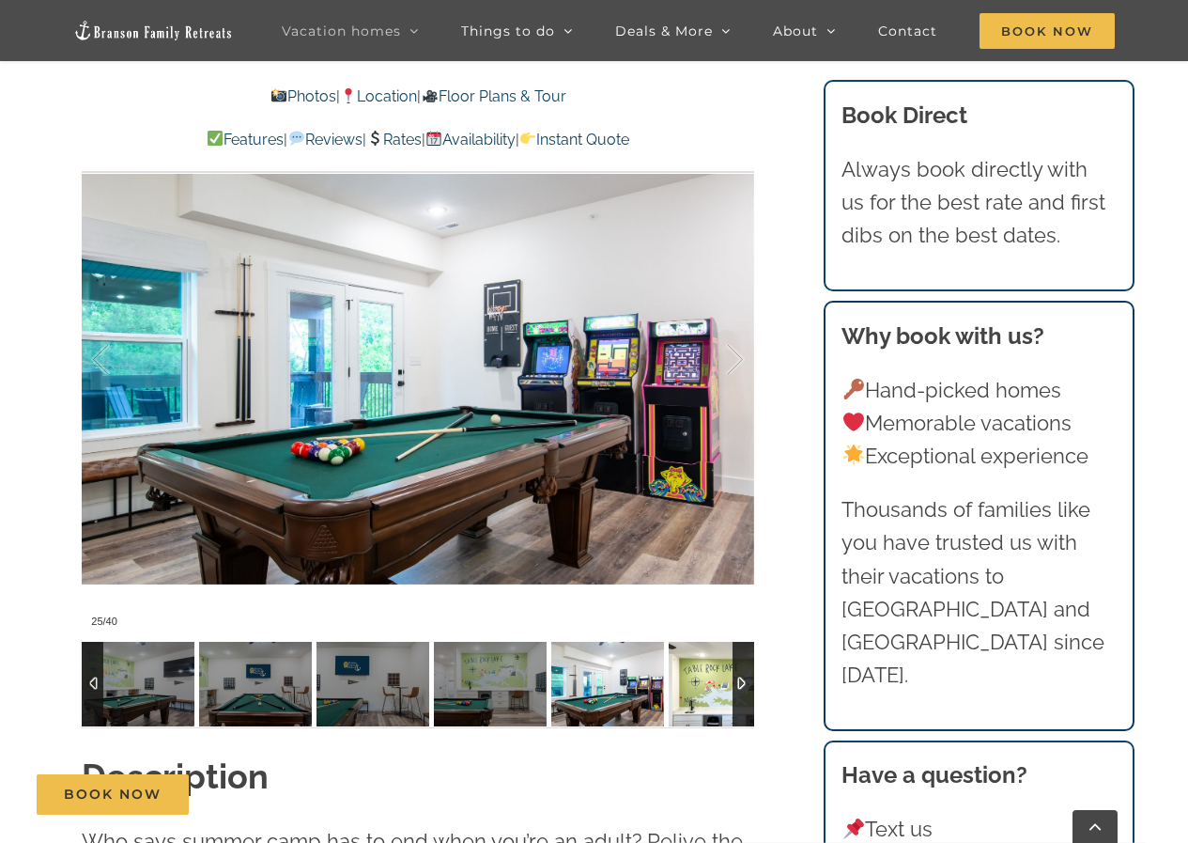
click at [672, 695] on img at bounding box center [725, 684] width 113 height 85
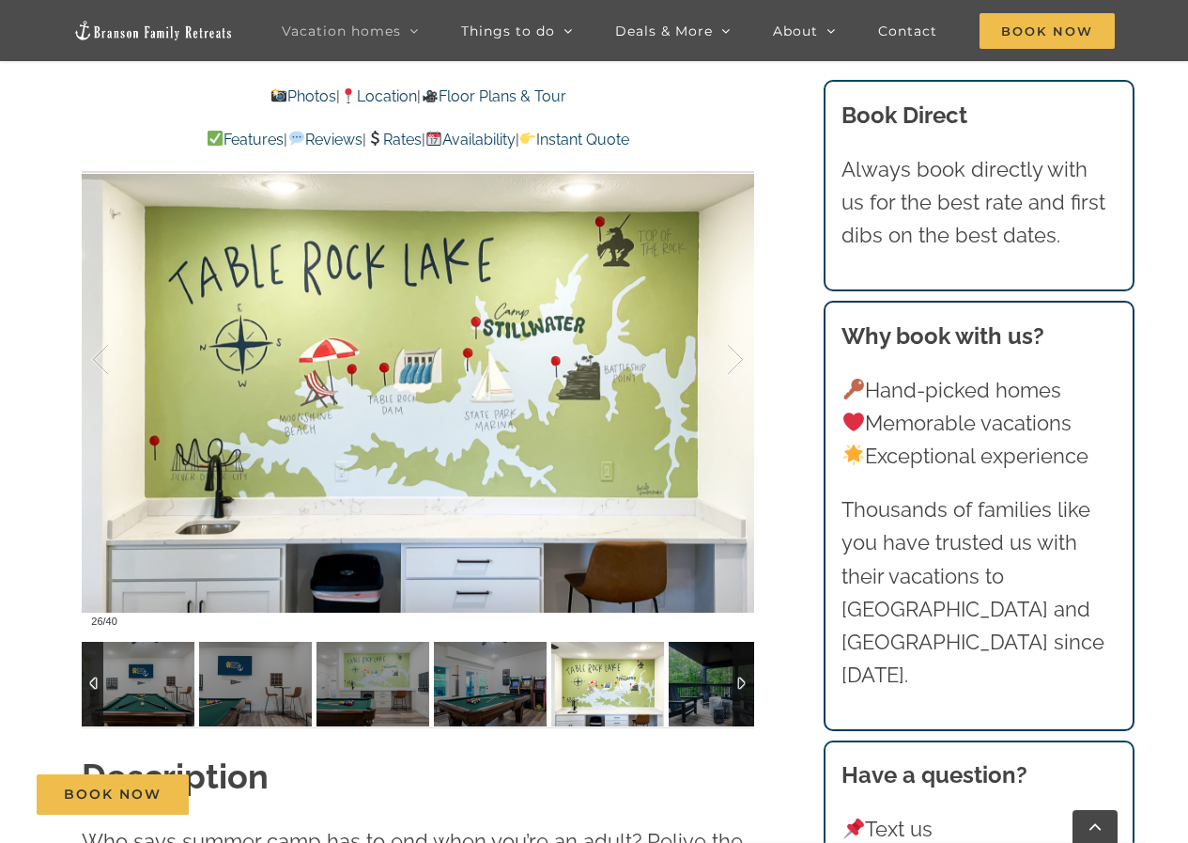
click at [87, 684] on div at bounding box center [93, 684] width 22 height 85
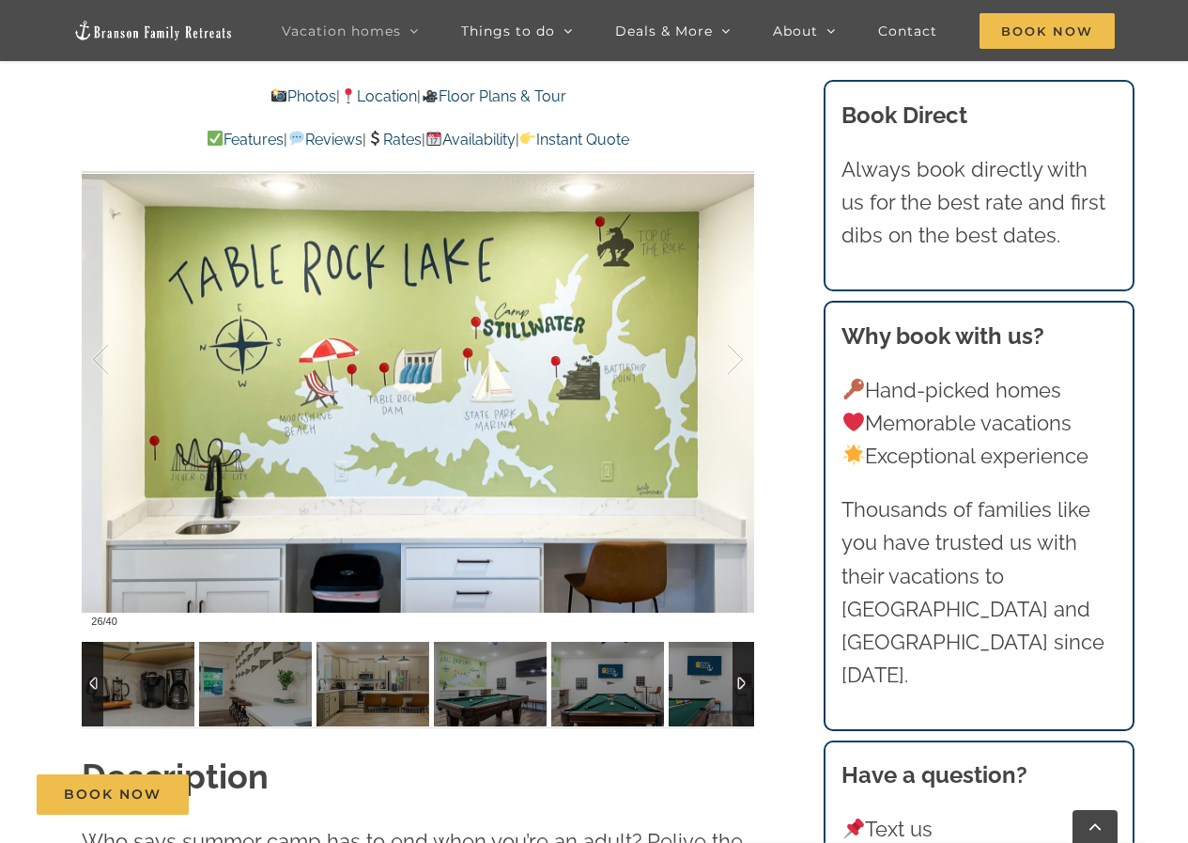
click at [745, 657] on div at bounding box center [744, 684] width 22 height 85
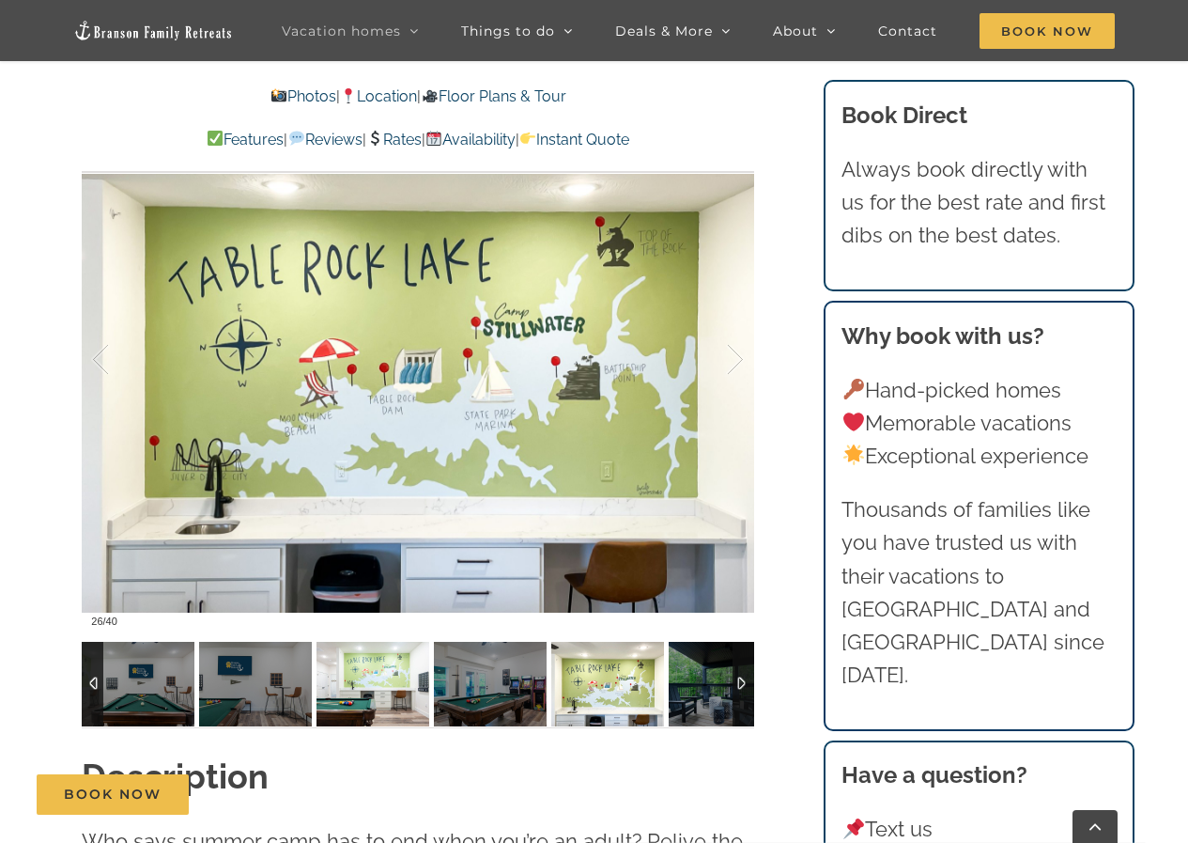
click at [365, 700] on img at bounding box center [373, 684] width 113 height 85
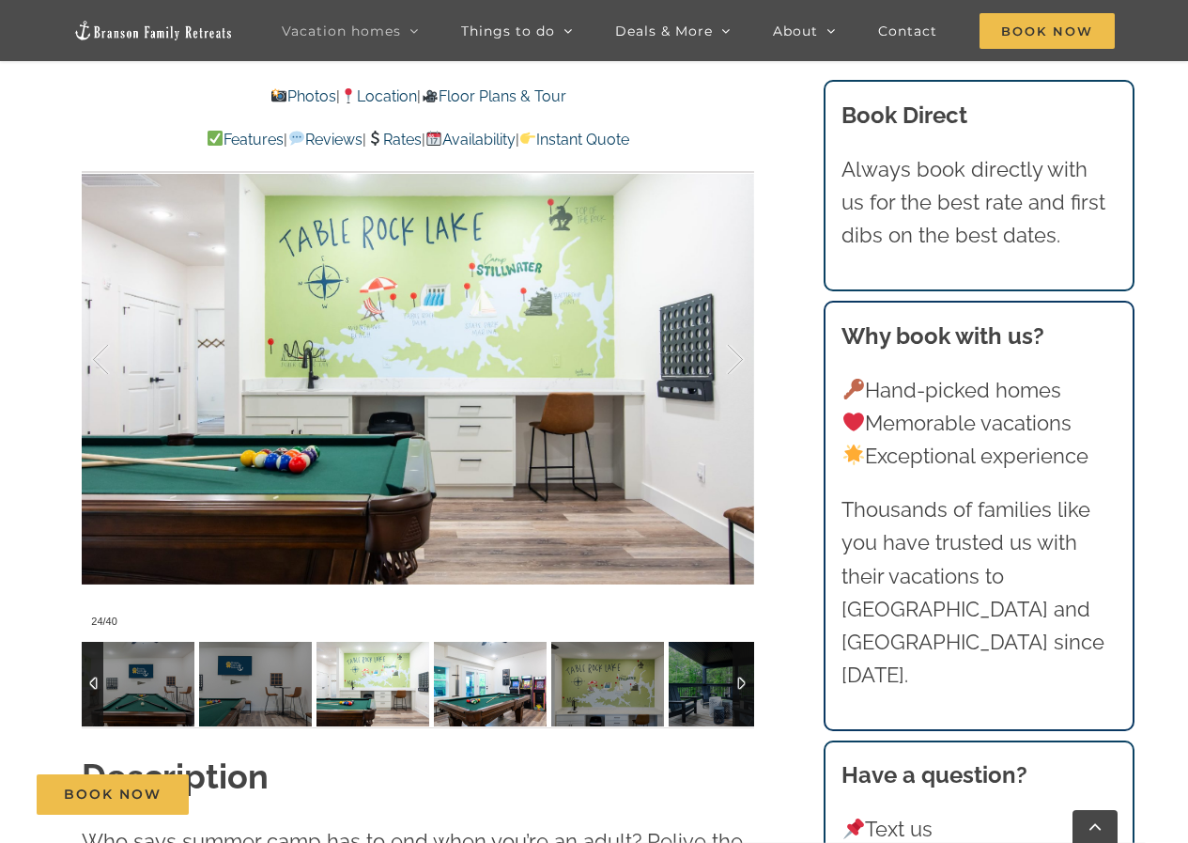
click at [493, 702] on img at bounding box center [490, 684] width 113 height 85
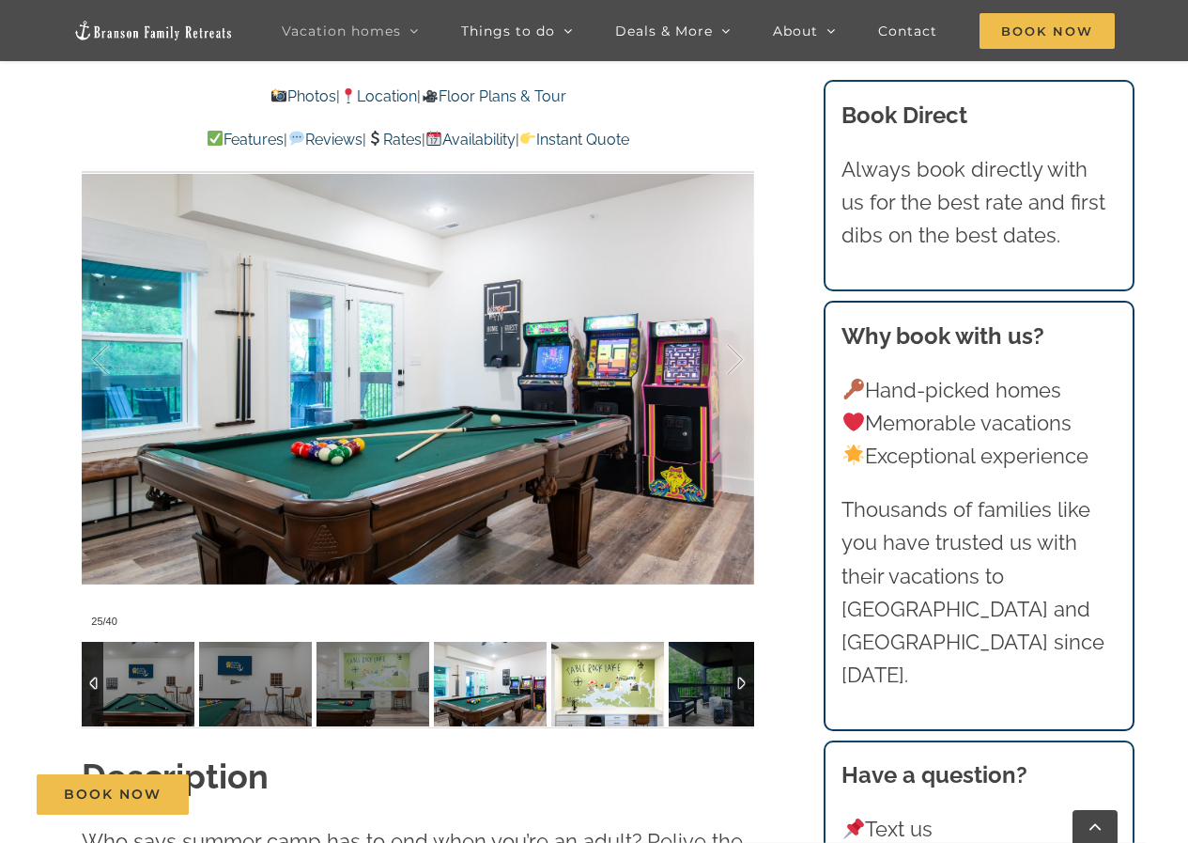
click at [573, 699] on img at bounding box center [607, 684] width 113 height 85
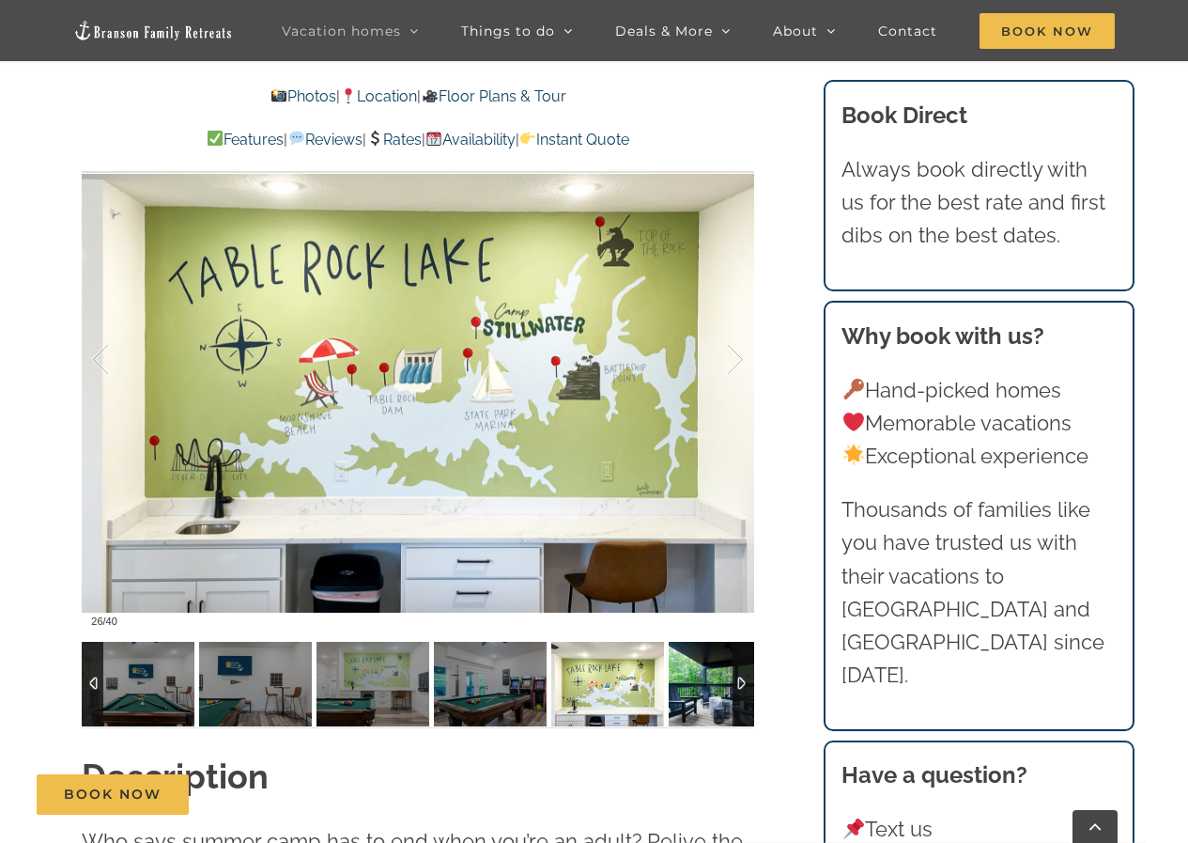
click at [699, 699] on img at bounding box center [725, 684] width 113 height 85
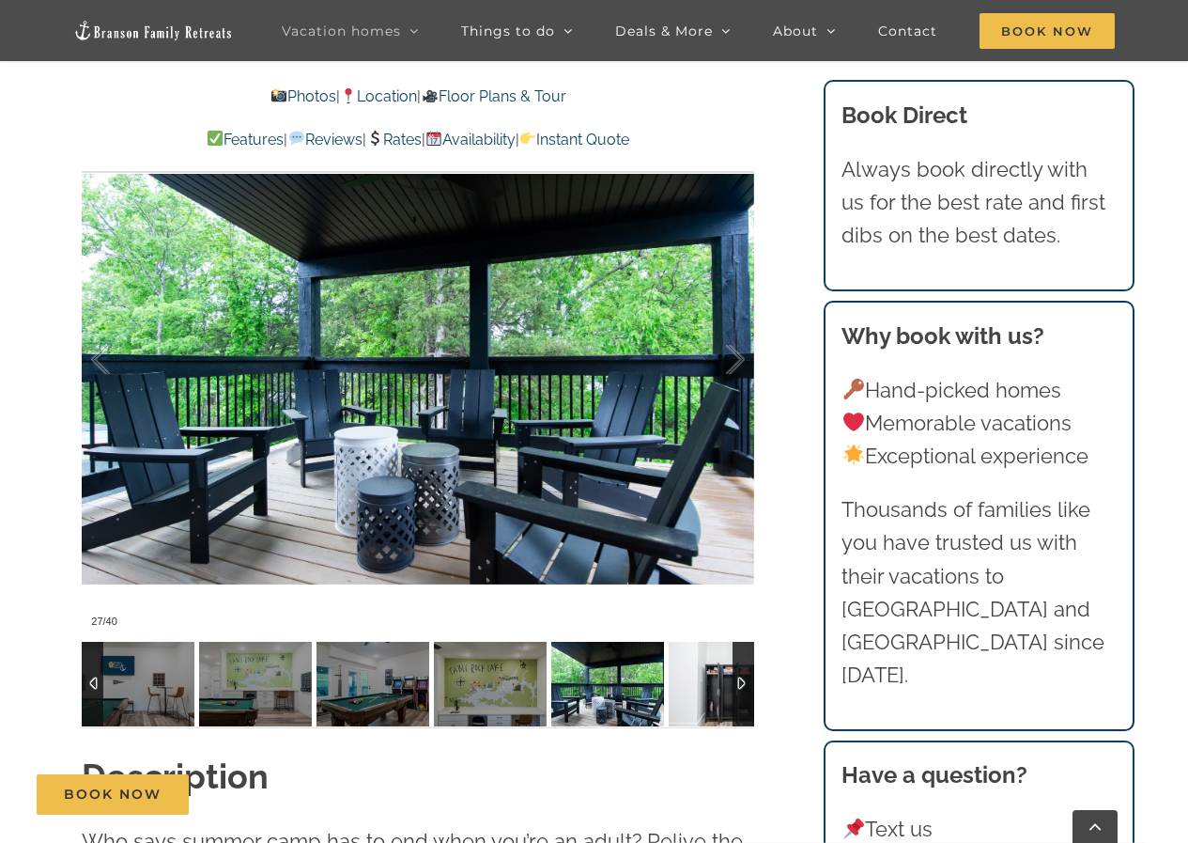
click at [699, 699] on img at bounding box center [725, 684] width 113 height 85
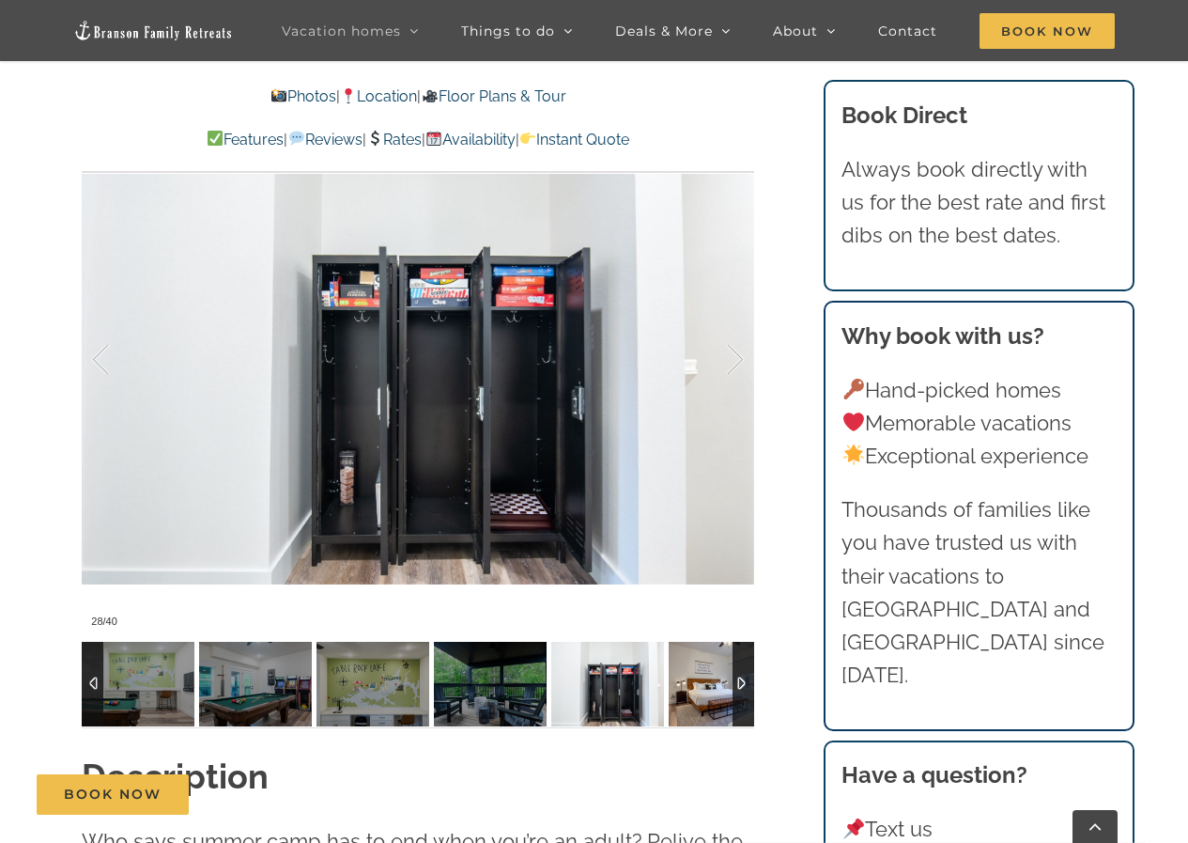
click at [699, 699] on img at bounding box center [725, 684] width 113 height 85
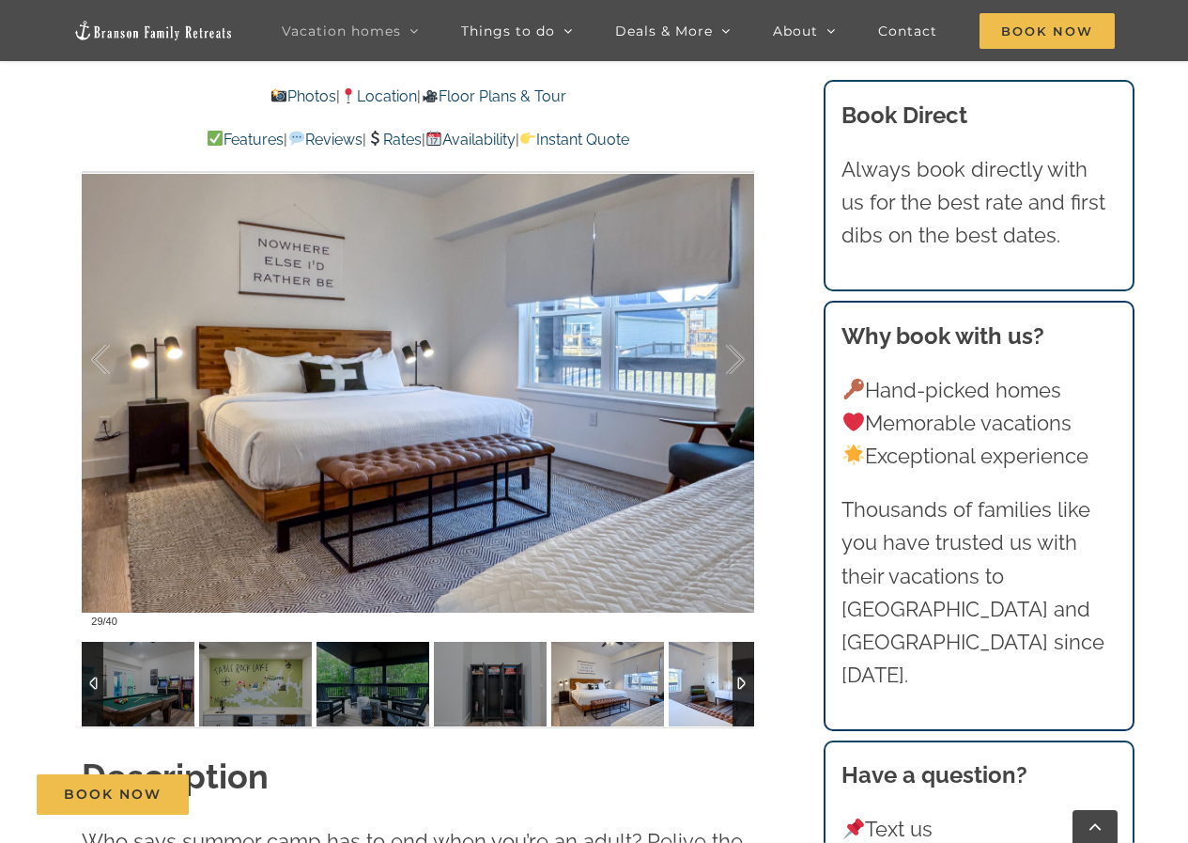
click at [699, 699] on img at bounding box center [725, 684] width 113 height 85
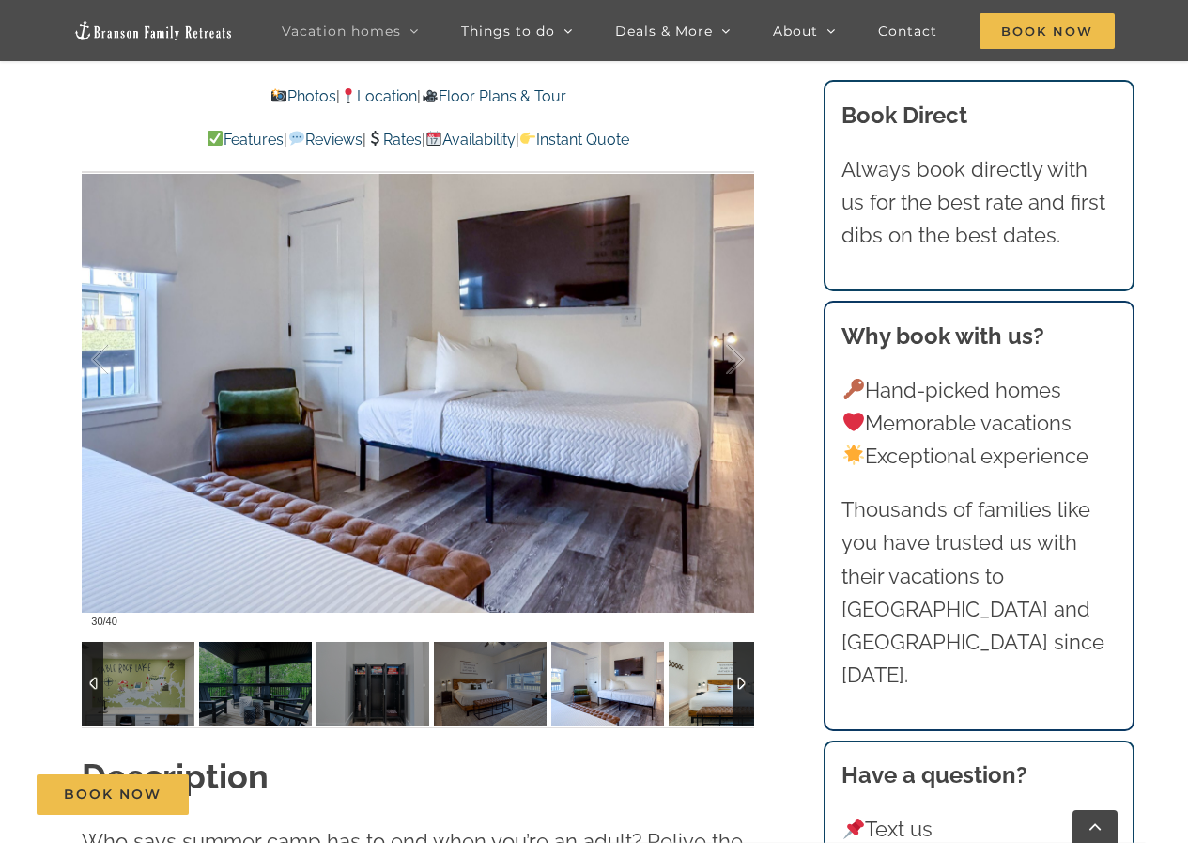
click at [699, 699] on img at bounding box center [725, 684] width 113 height 85
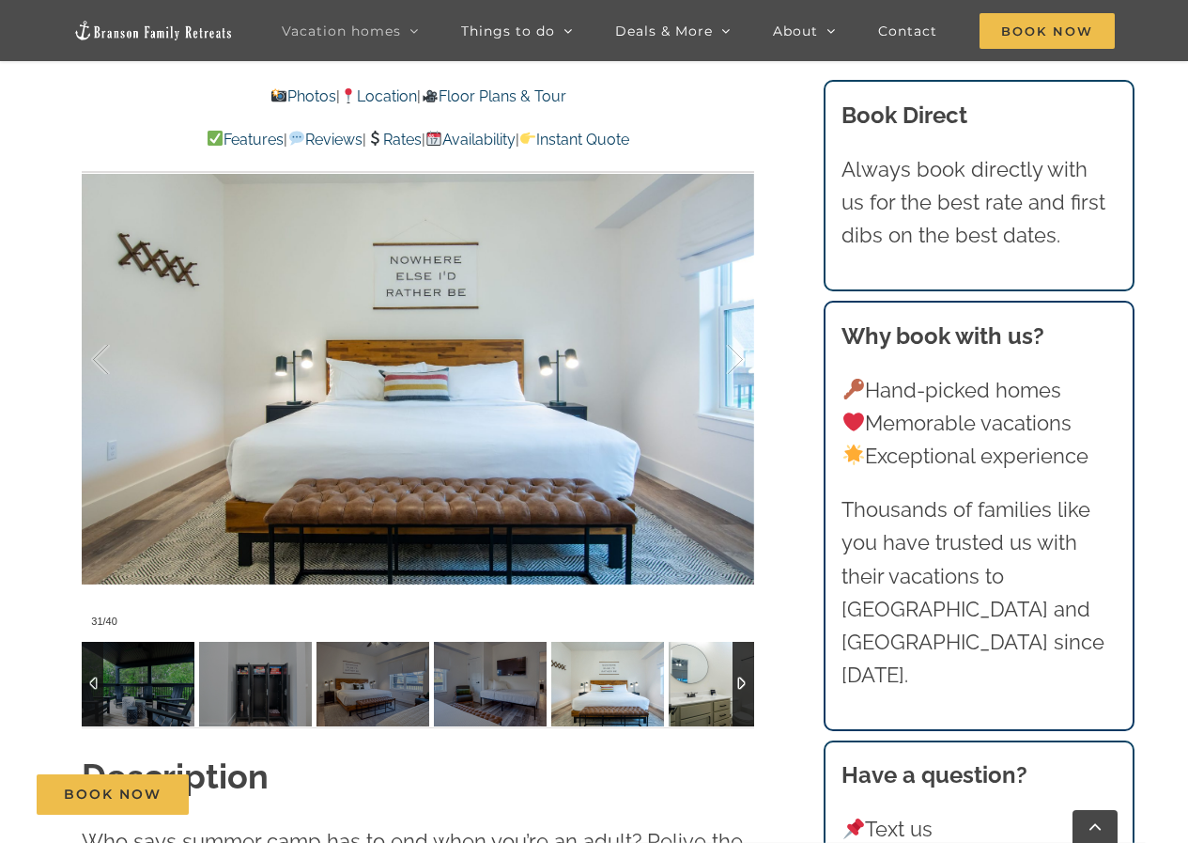
click at [699, 699] on img at bounding box center [725, 684] width 113 height 85
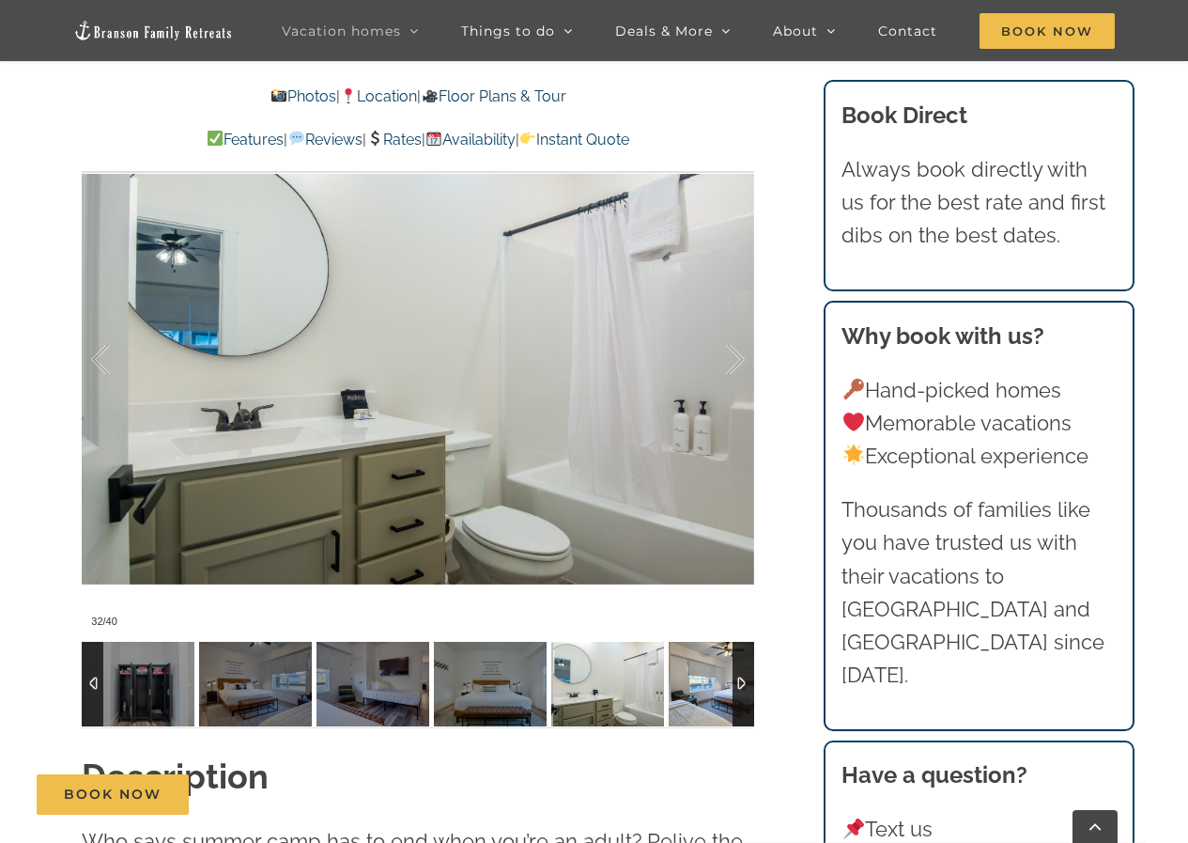
click at [699, 699] on img at bounding box center [725, 684] width 113 height 85
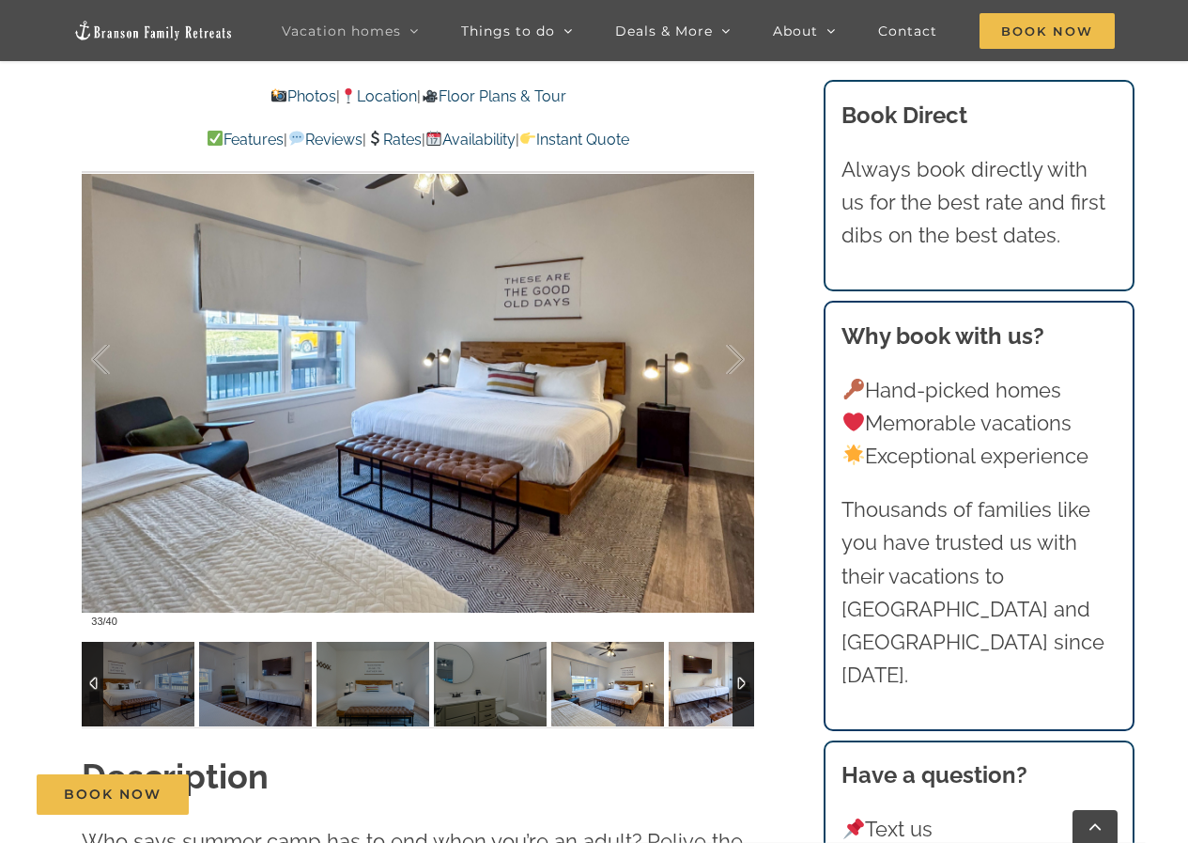
click at [699, 699] on img at bounding box center [725, 684] width 113 height 85
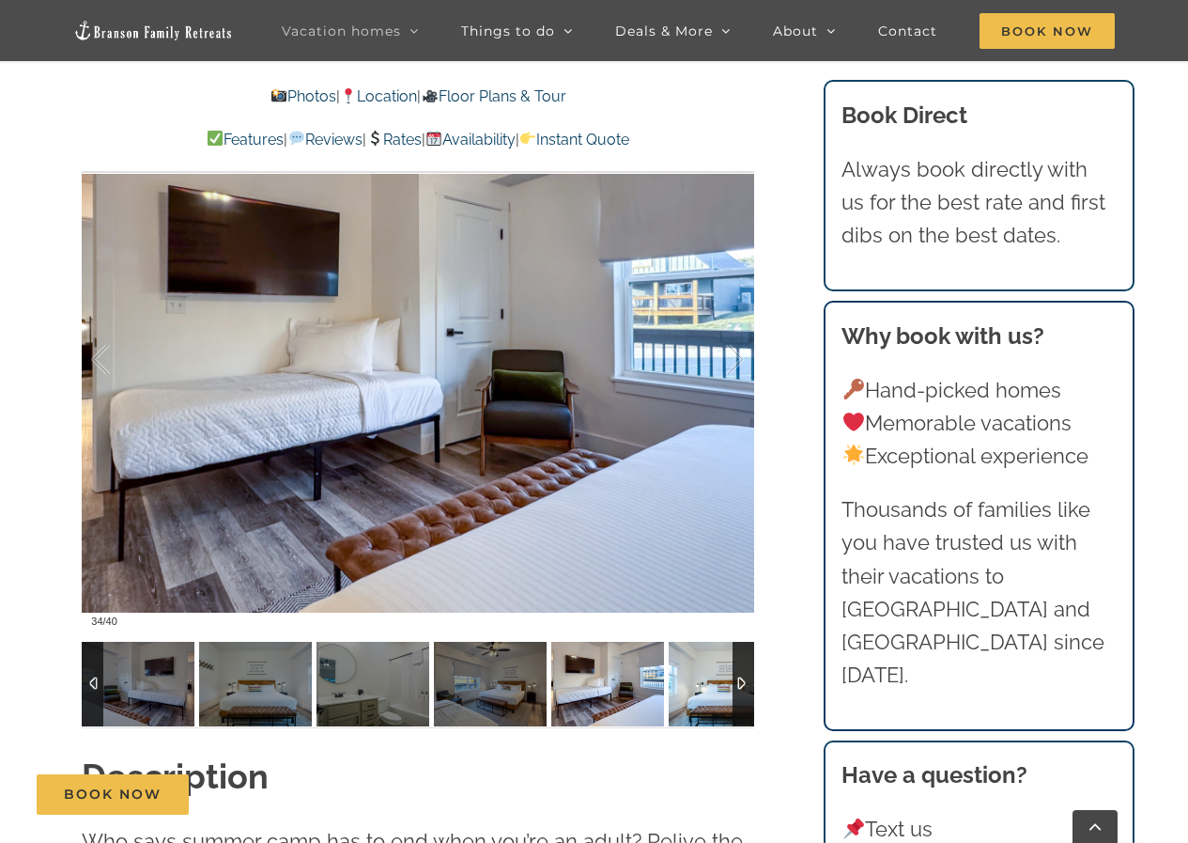
click at [699, 699] on img at bounding box center [725, 684] width 113 height 85
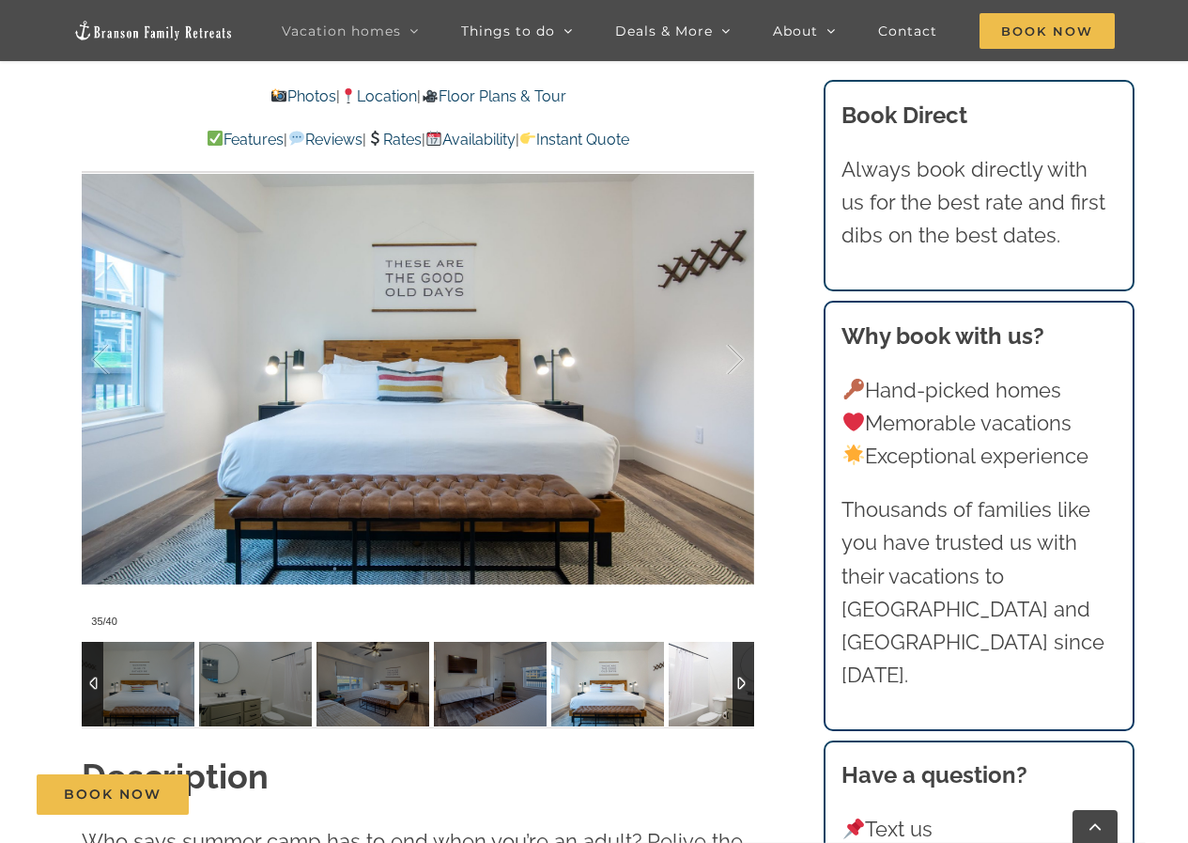
click at [699, 699] on img at bounding box center [725, 684] width 113 height 85
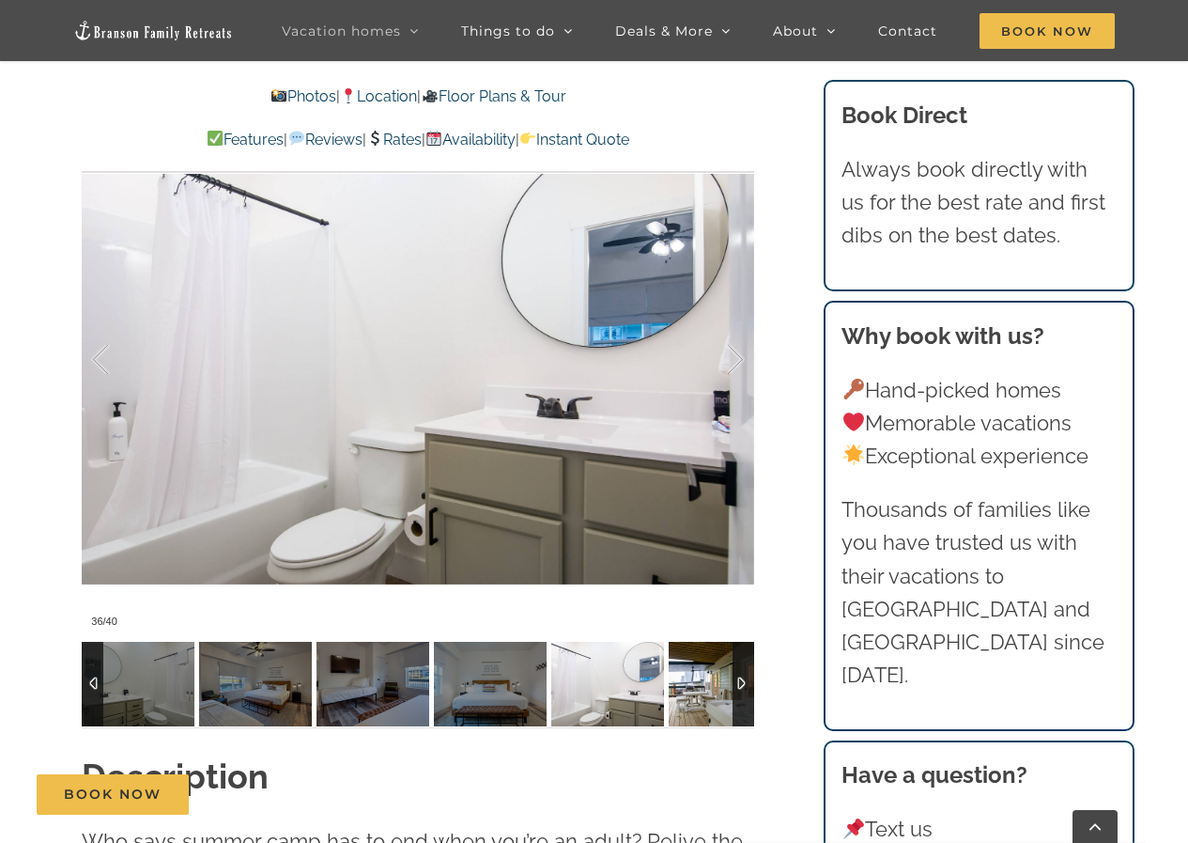
click at [699, 699] on img at bounding box center [725, 684] width 113 height 85
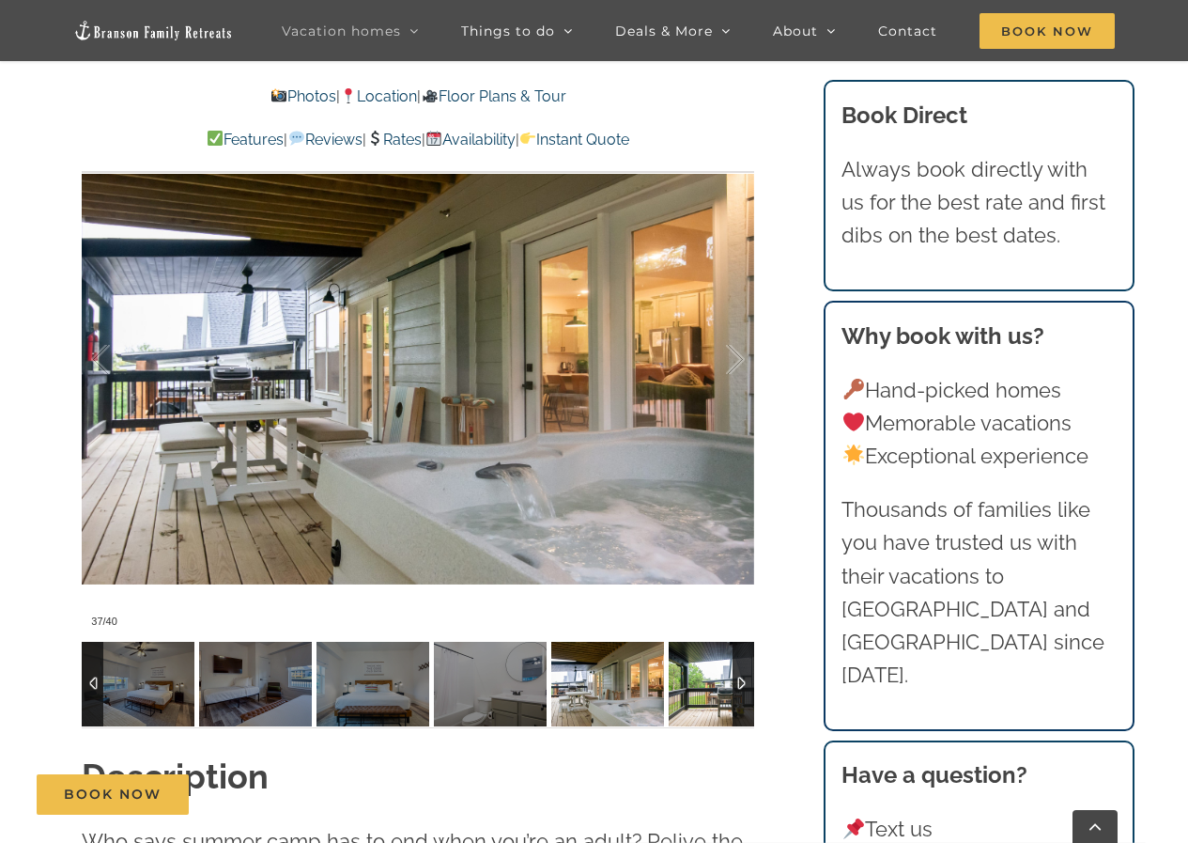
click at [699, 699] on img at bounding box center [725, 684] width 113 height 85
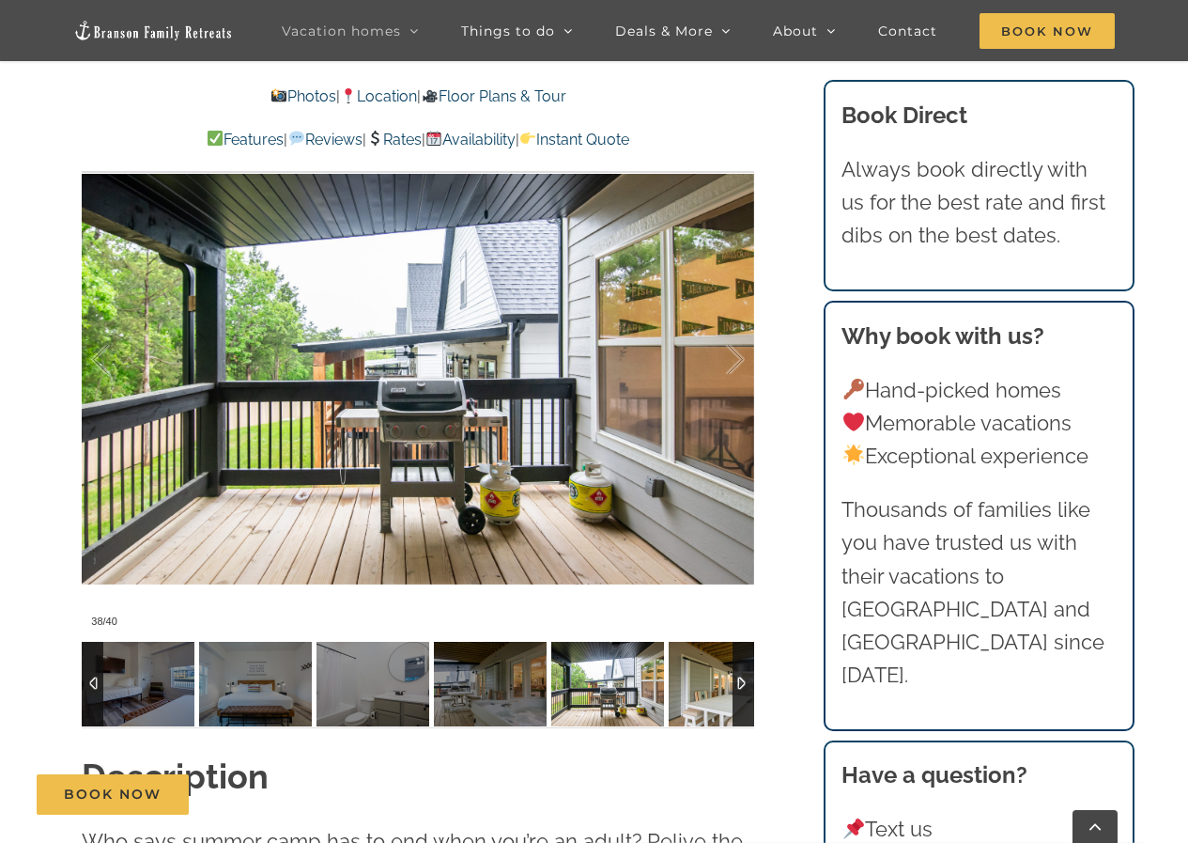
click at [699, 699] on img at bounding box center [725, 684] width 113 height 85
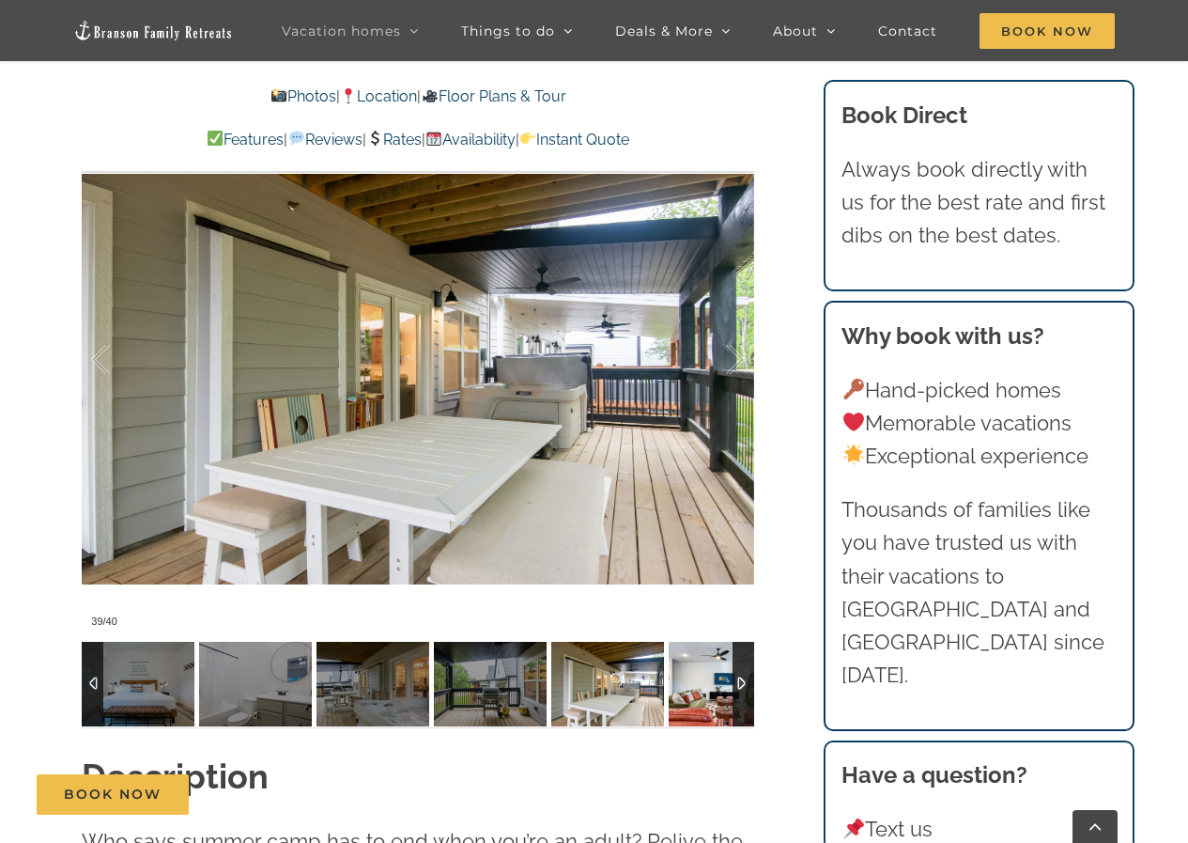
click at [699, 699] on img at bounding box center [725, 684] width 113 height 85
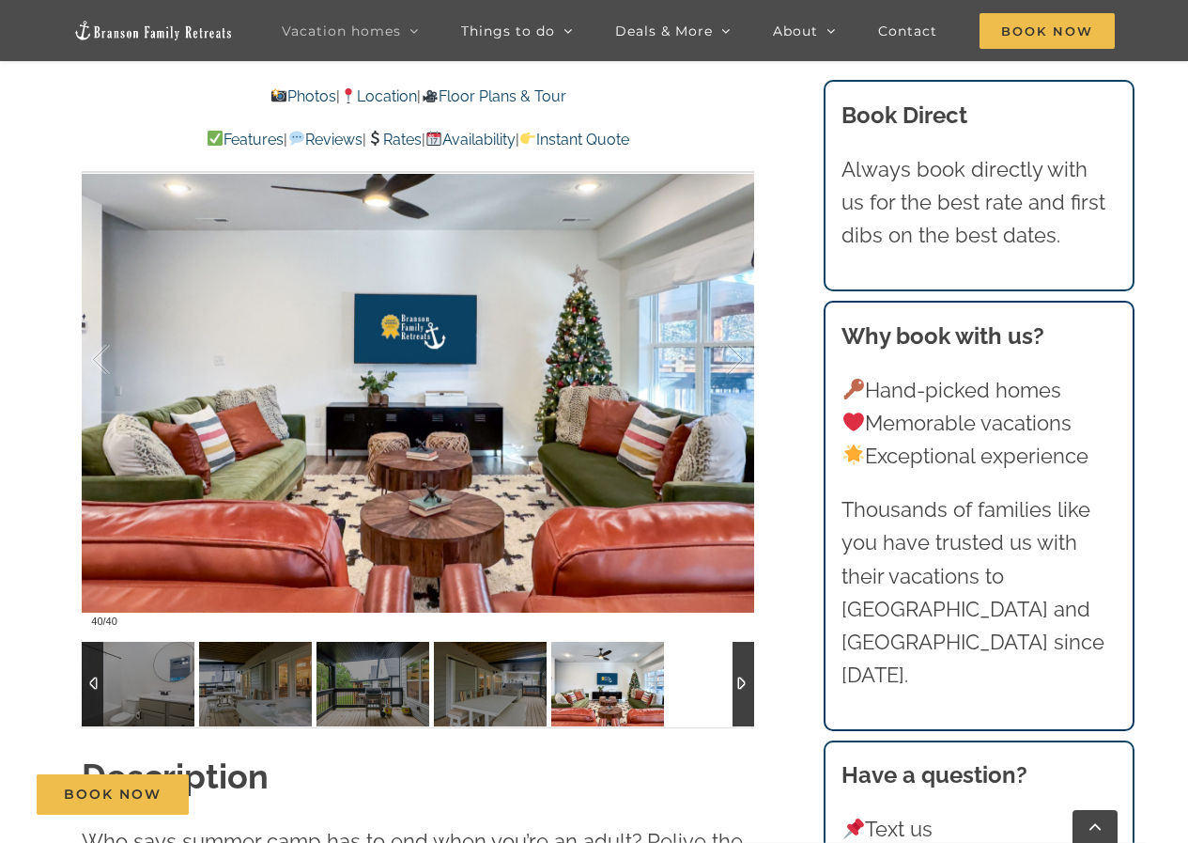
click at [699, 699] on div at bounding box center [418, 684] width 673 height 85
click at [281, 695] on img at bounding box center [255, 684] width 113 height 85
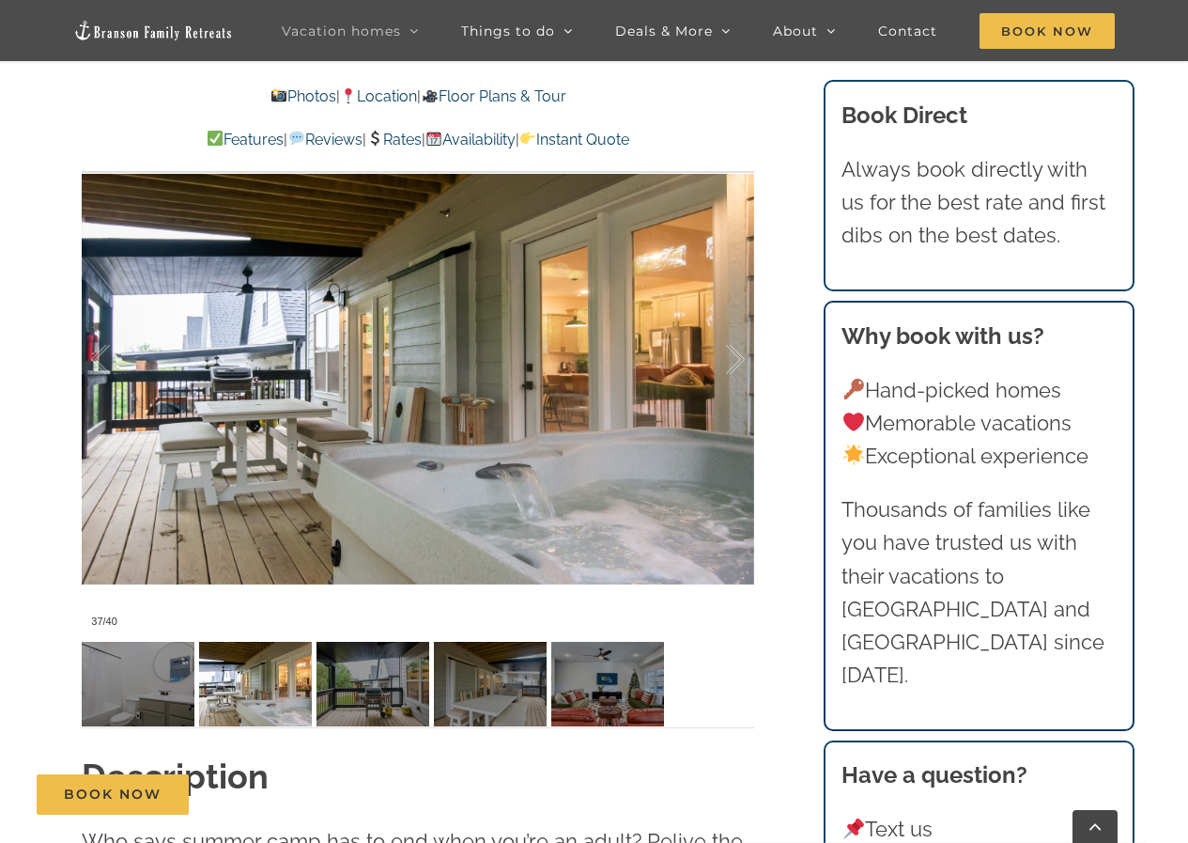
click at [399, 140] on link "Rates" at bounding box center [393, 140] width 55 height 18
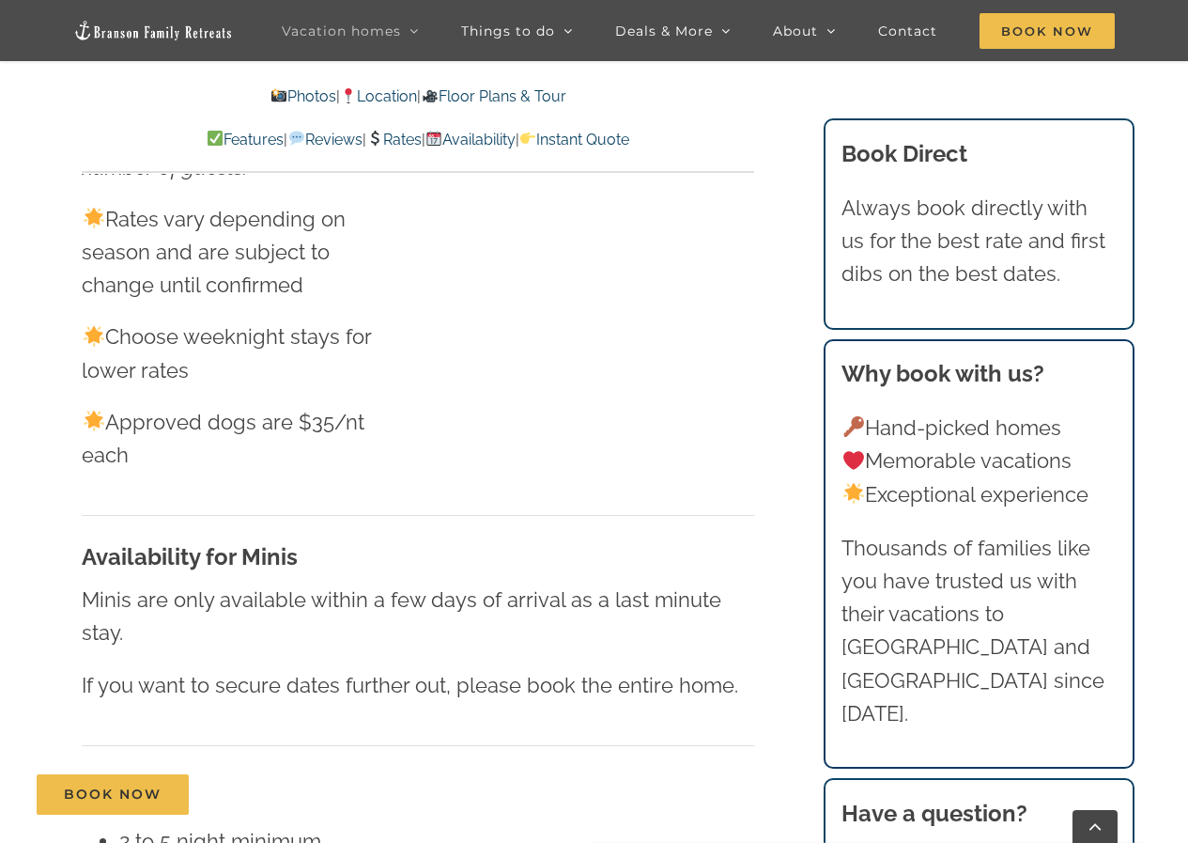
scroll to position [9085, 0]
